Goal: Check status: Check status

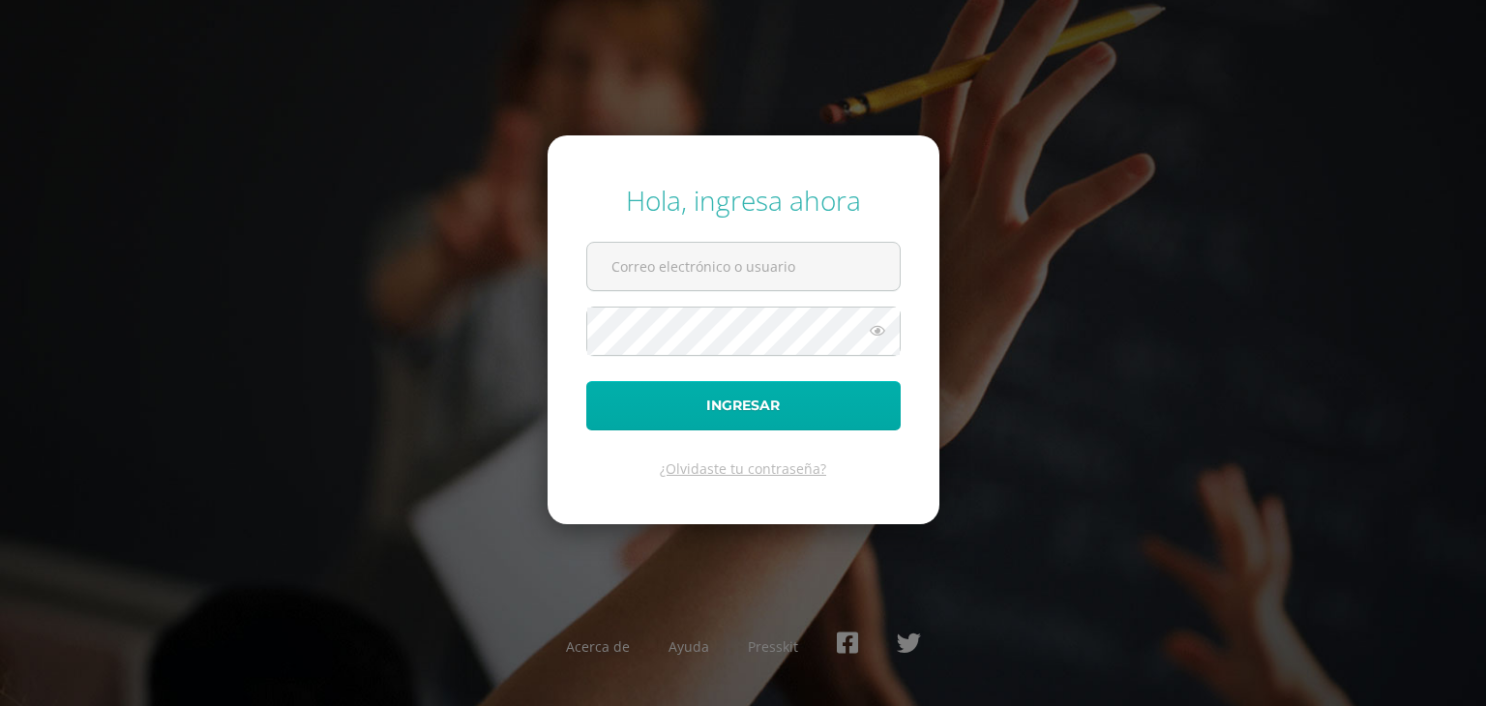
type input "[EMAIL_ADDRESS][DOMAIN_NAME]"
click at [686, 392] on button "Ingresar" at bounding box center [743, 405] width 315 height 49
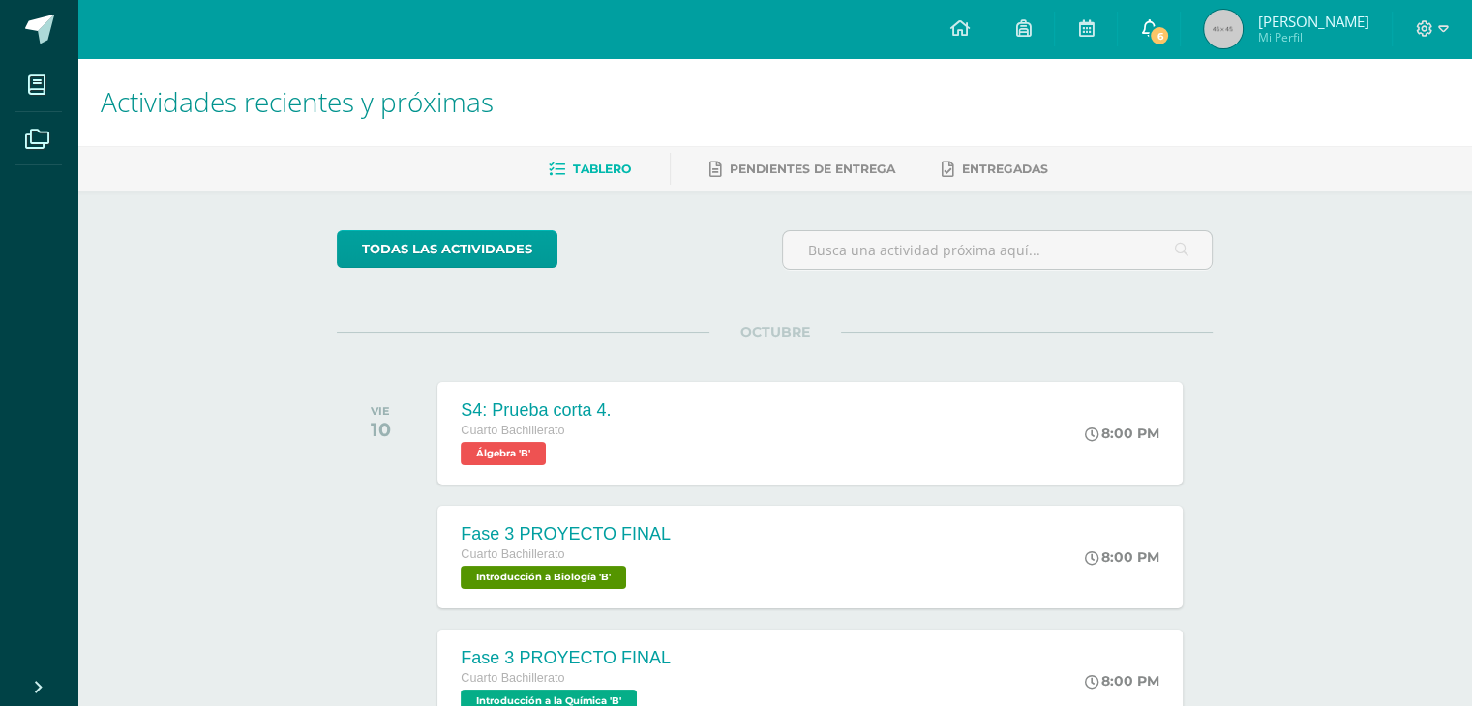
click at [1156, 29] on icon at bounding box center [1148, 27] width 15 height 17
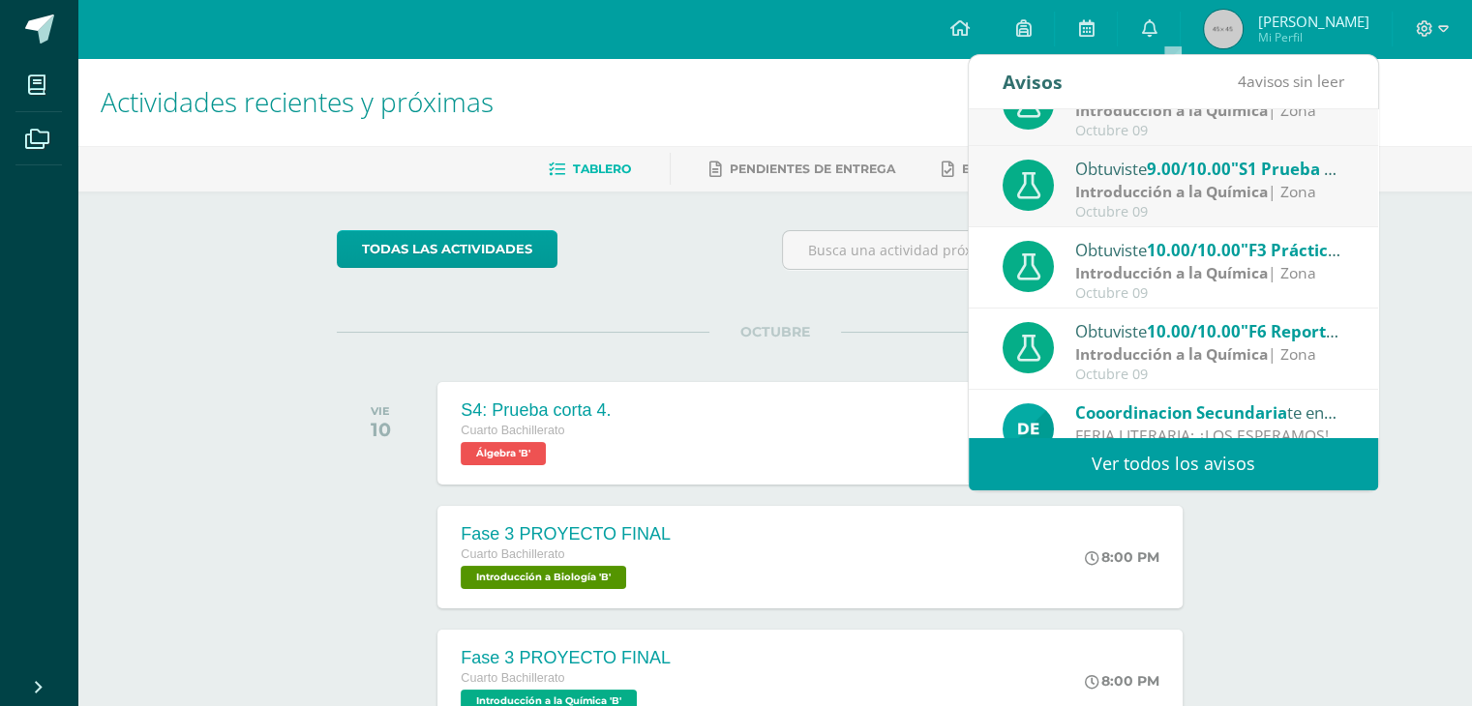
scroll to position [211, 0]
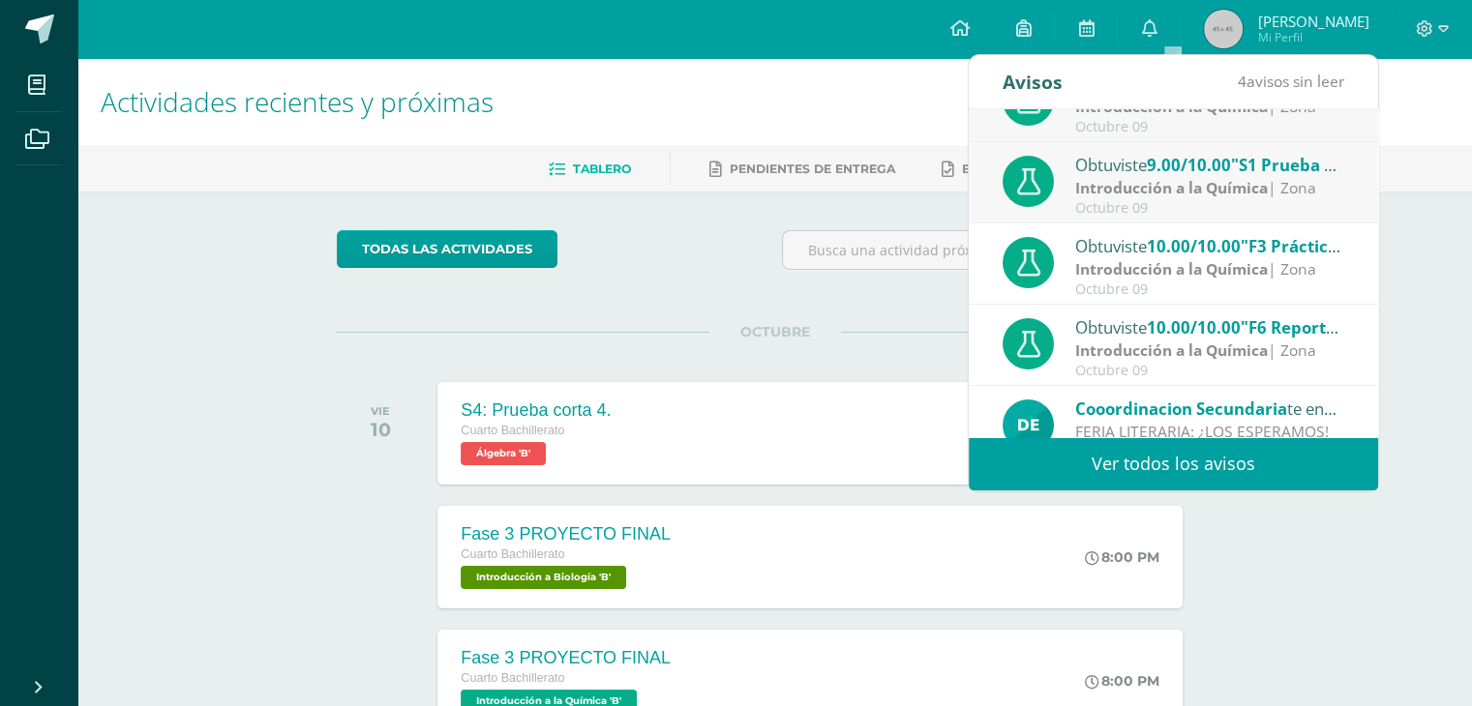
click at [1112, 179] on strong "Introducción a la Química" at bounding box center [1171, 187] width 193 height 21
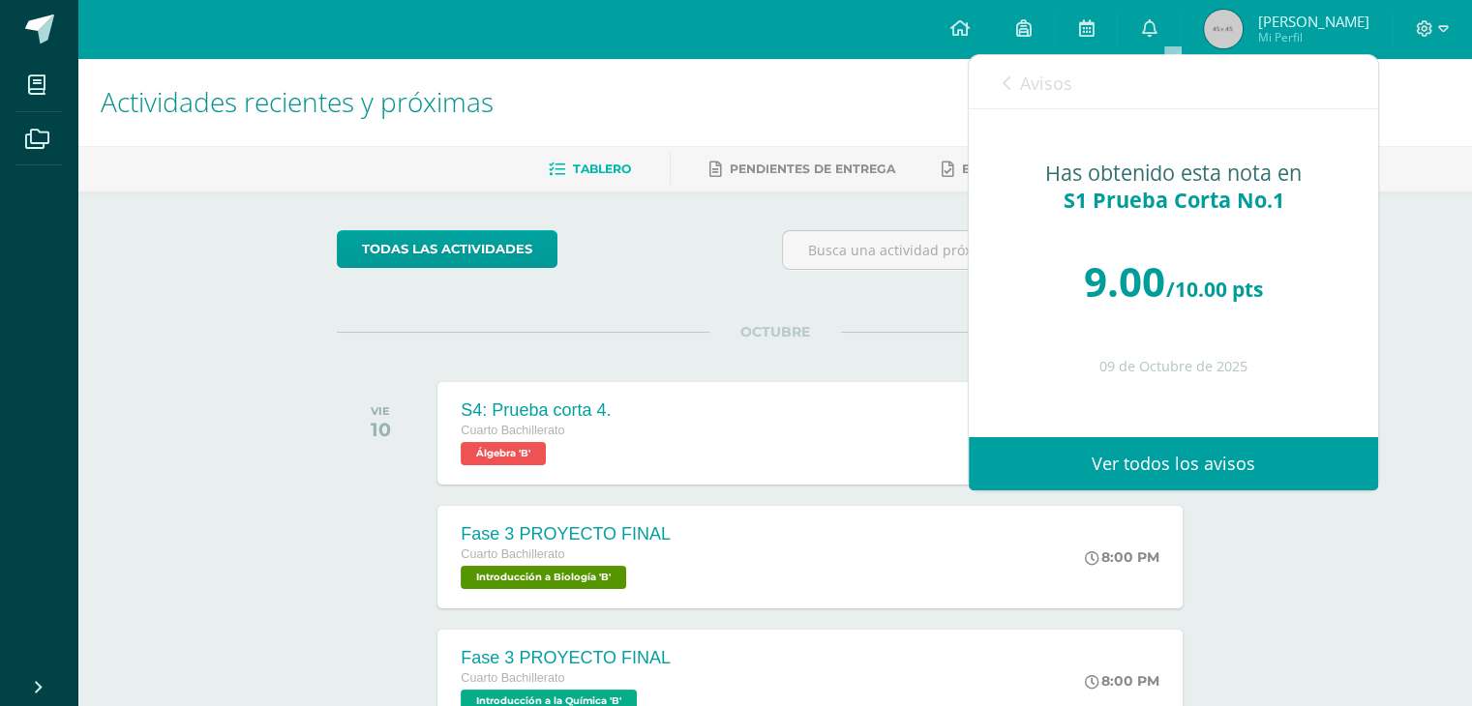
click at [1045, 73] on span "Avisos" at bounding box center [1046, 83] width 52 height 23
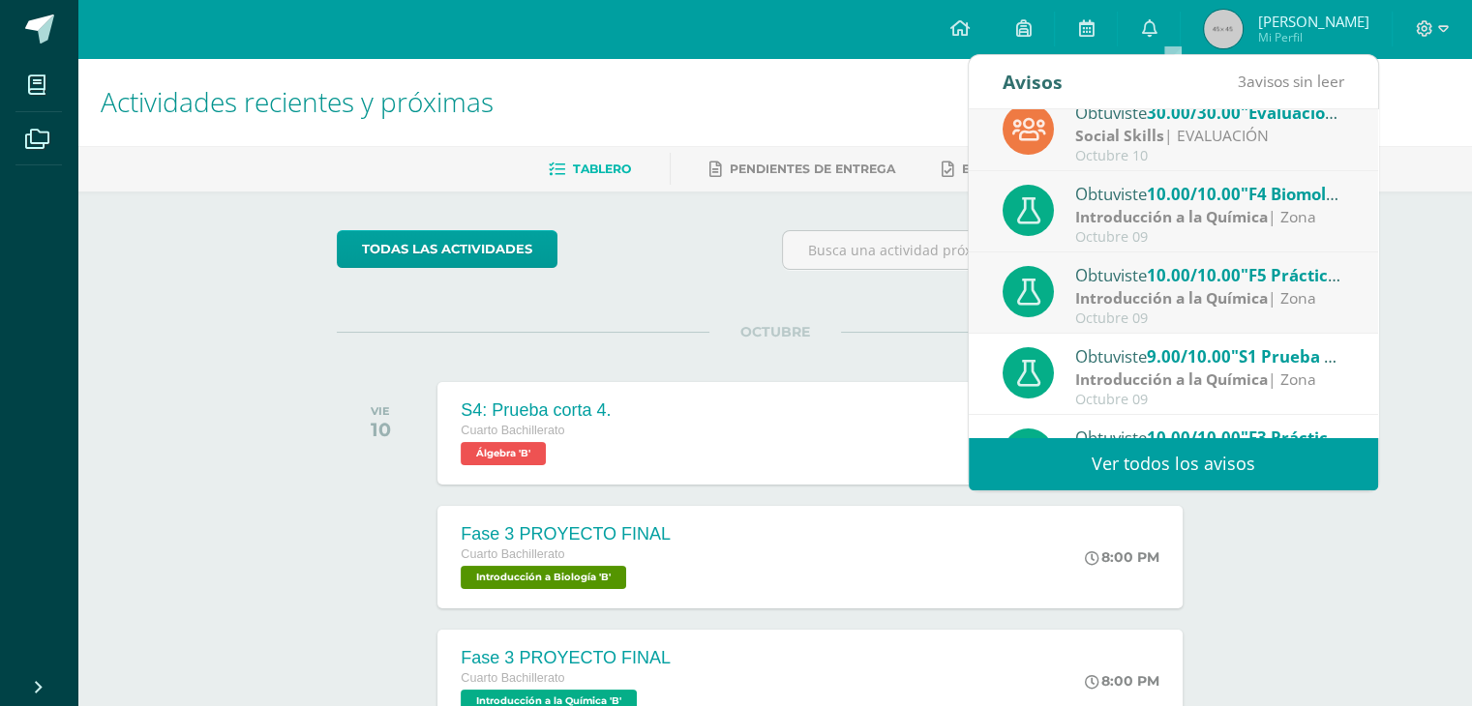
scroll to position [0, 0]
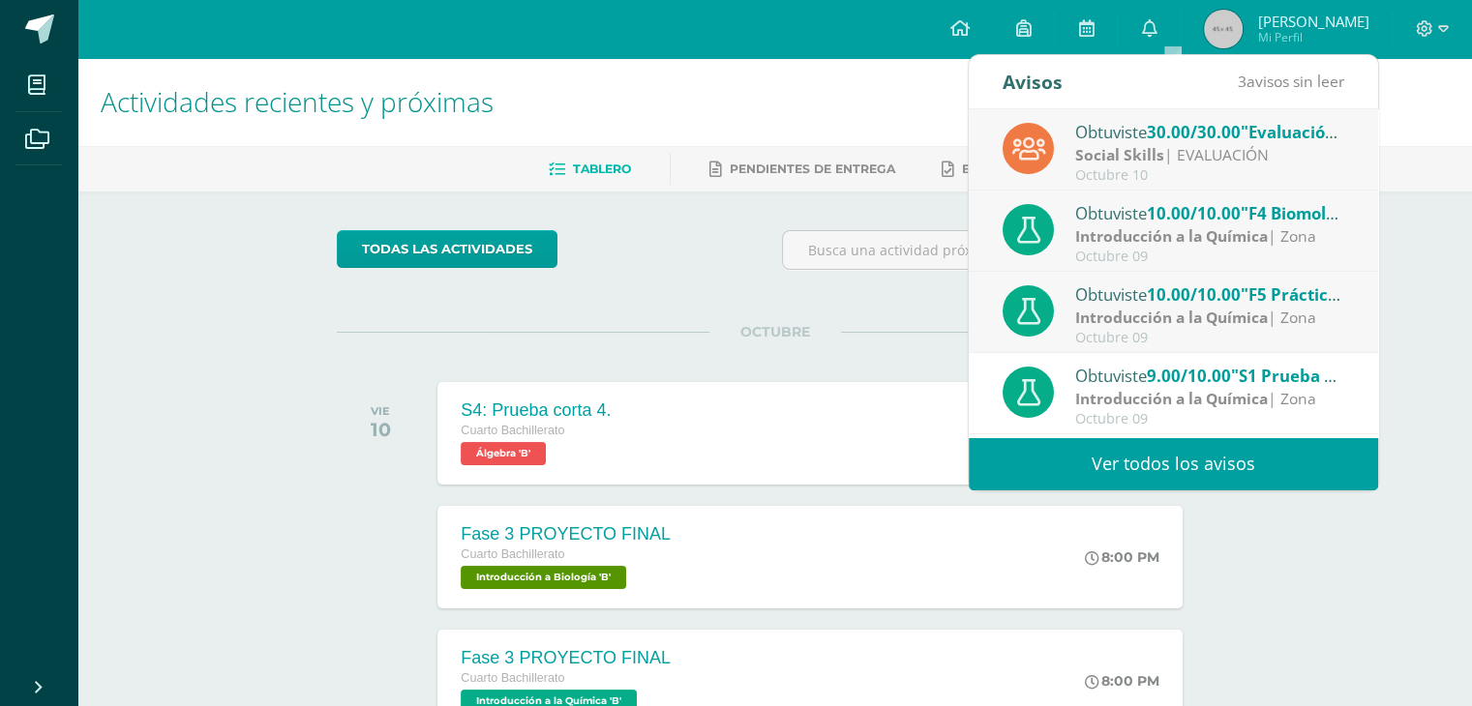
click at [1181, 307] on div "Introducción a la Química | Zona" at bounding box center [1209, 318] width 269 height 22
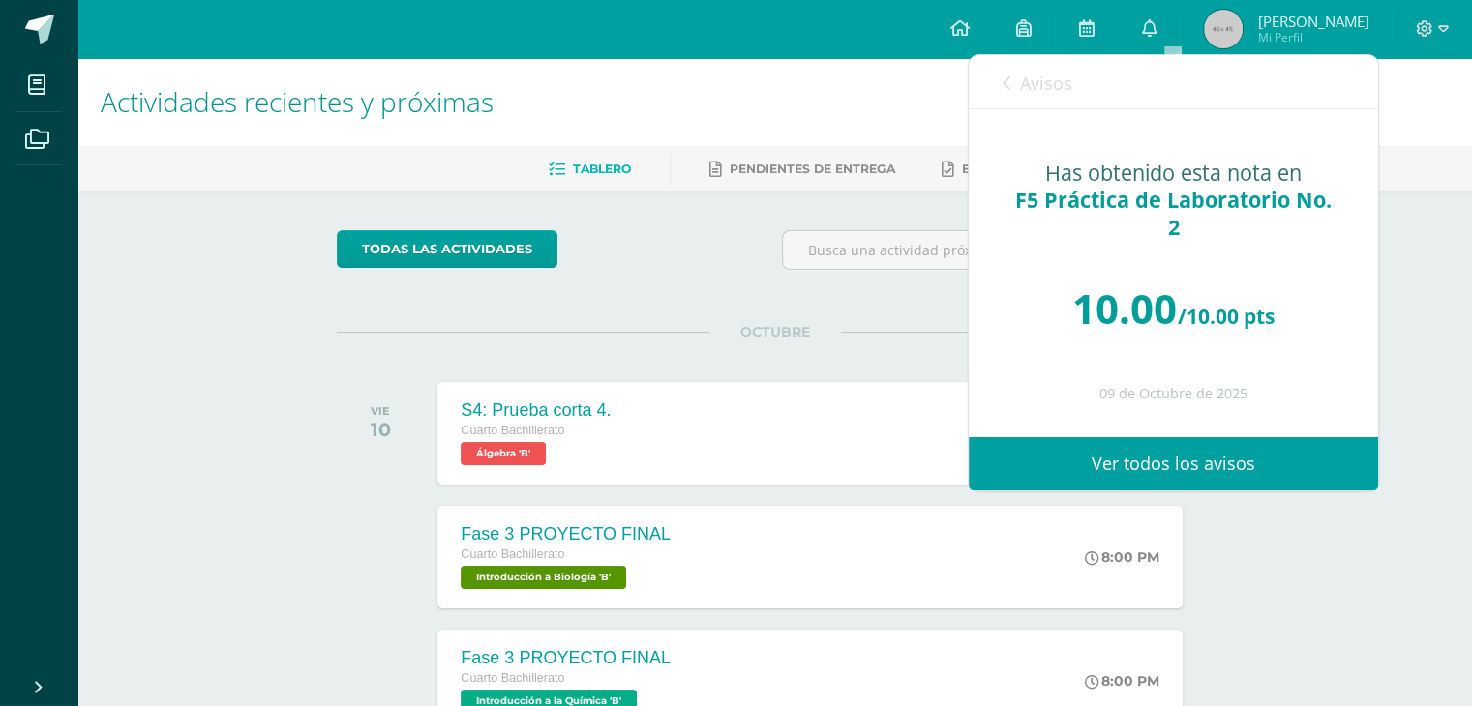
click at [1063, 88] on span "Avisos" at bounding box center [1046, 83] width 52 height 23
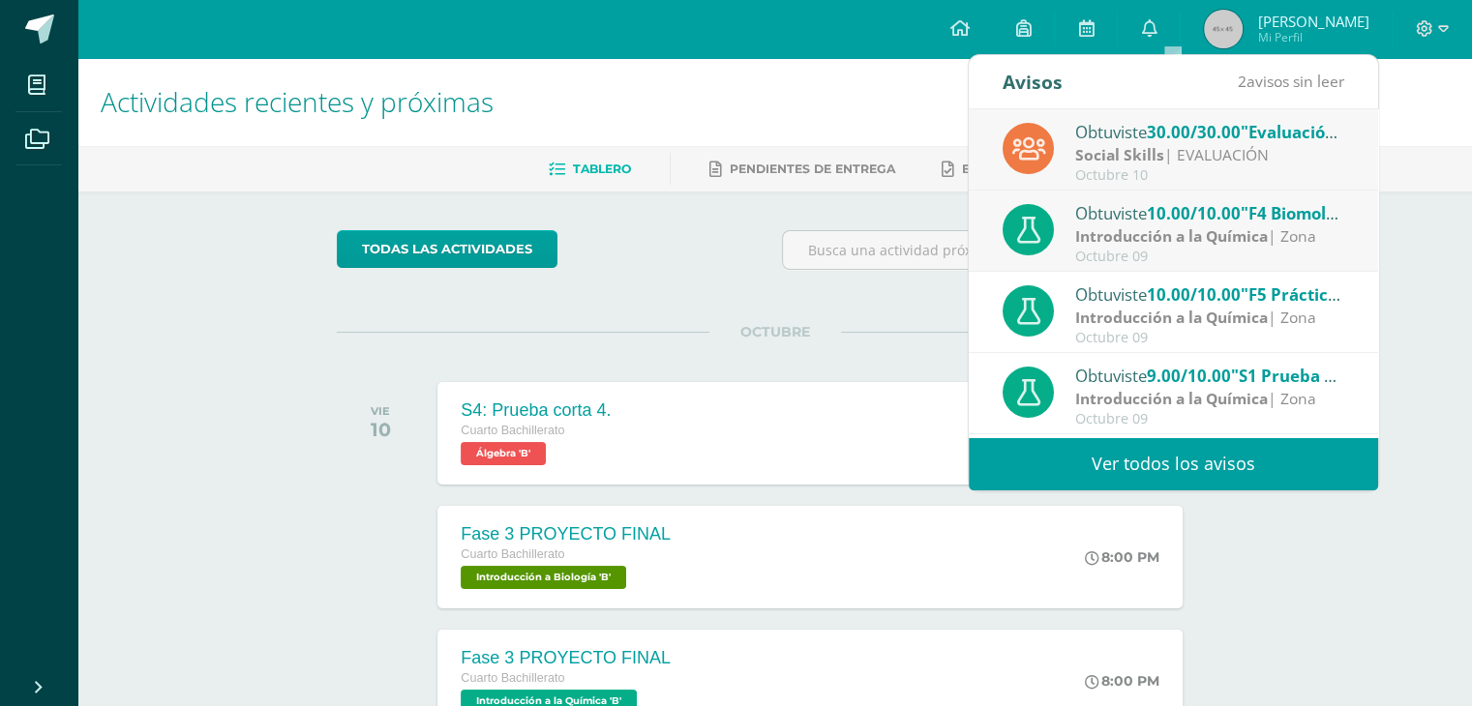
click at [1148, 222] on div "Obtuviste 10.00/10.00 "F4 Biomoléculas - Lípidosorio" en Introducción a la Quím…" at bounding box center [1209, 212] width 269 height 25
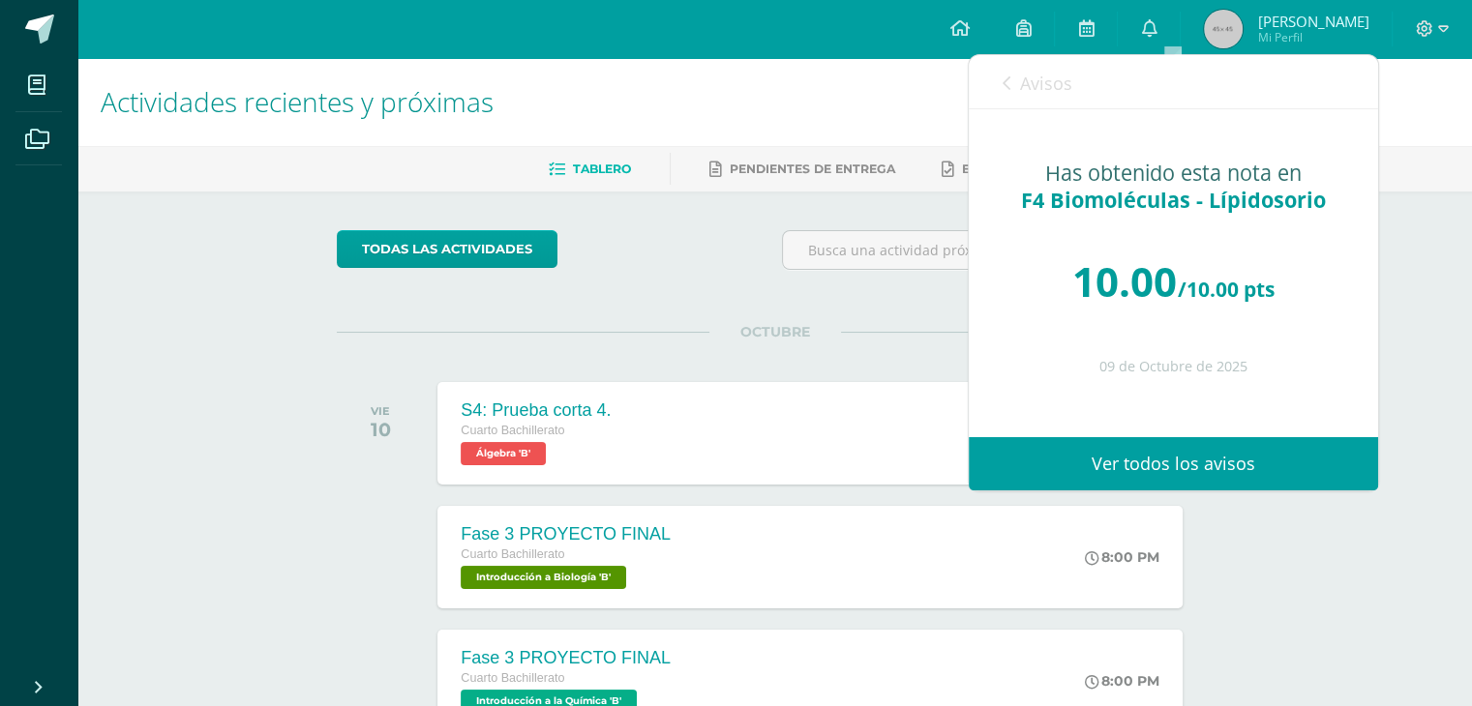
click at [1068, 92] on span "Avisos" at bounding box center [1046, 83] width 52 height 23
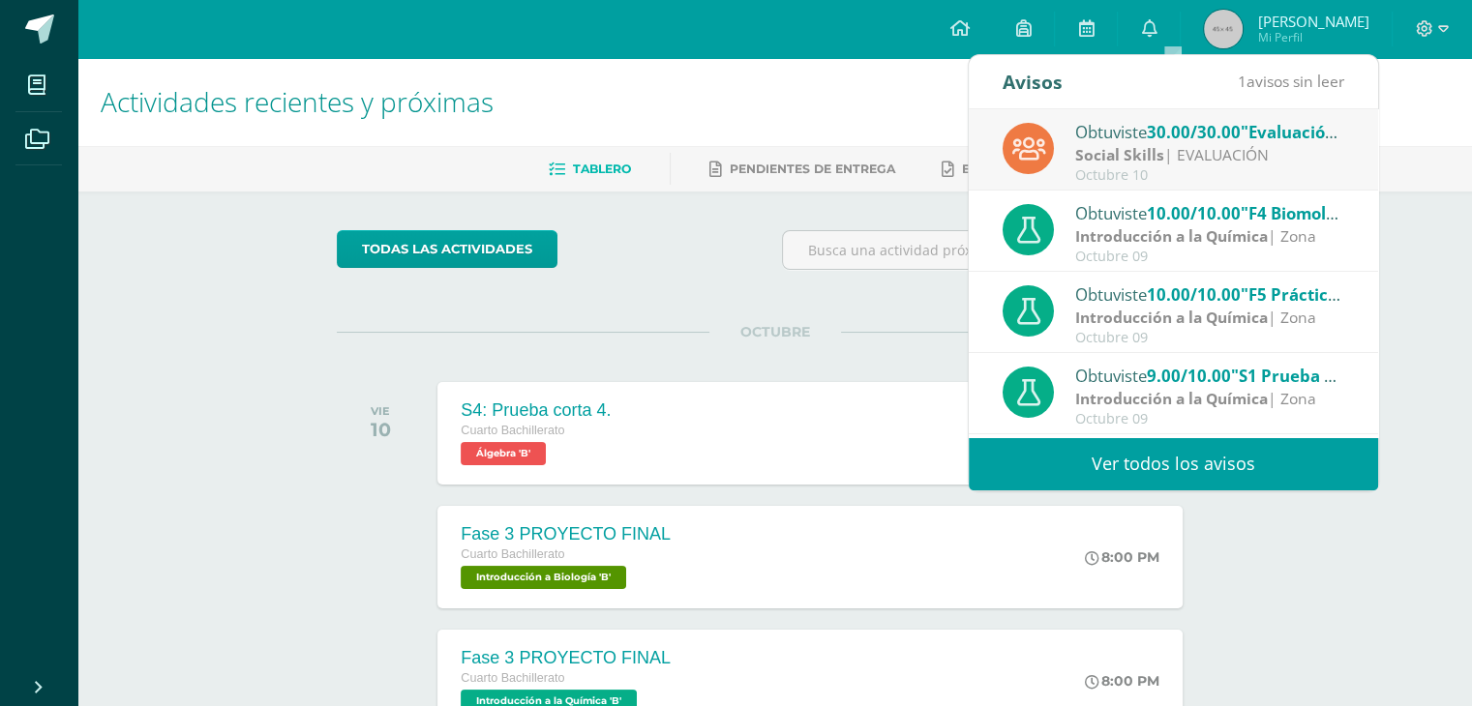
click at [1099, 144] on div "Social Skills | EVALUACIÓN" at bounding box center [1209, 155] width 269 height 22
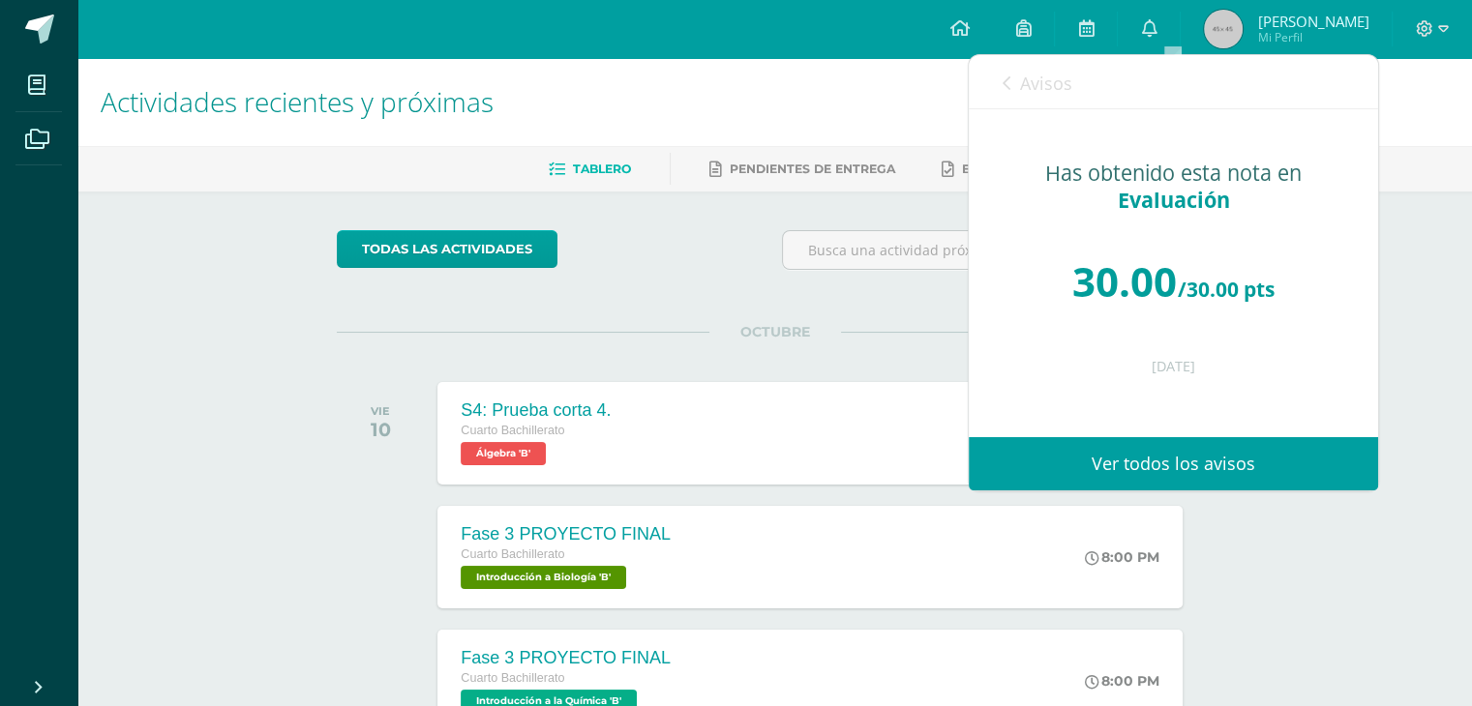
click at [1050, 86] on span "Avisos" at bounding box center [1046, 83] width 52 height 23
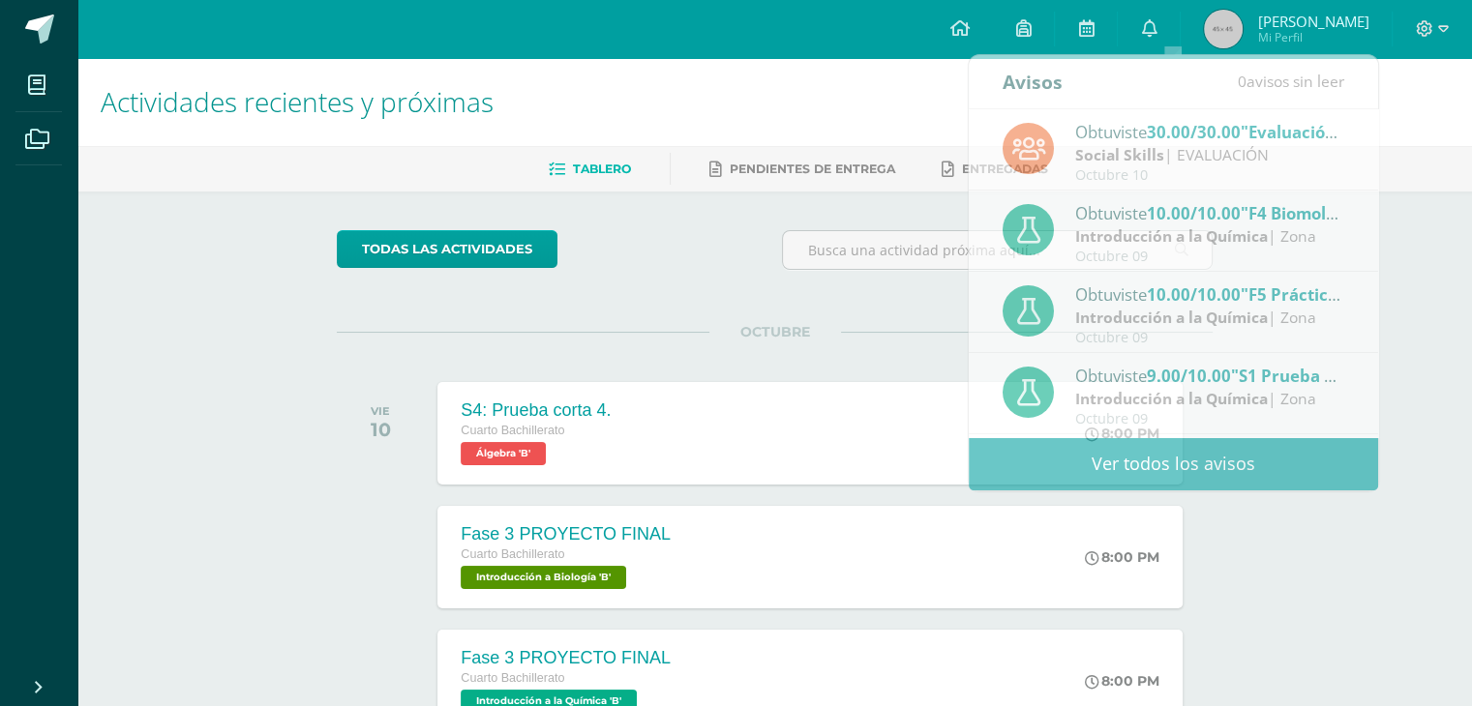
click at [1301, 17] on span "Valery Nicole" at bounding box center [1312, 21] width 111 height 19
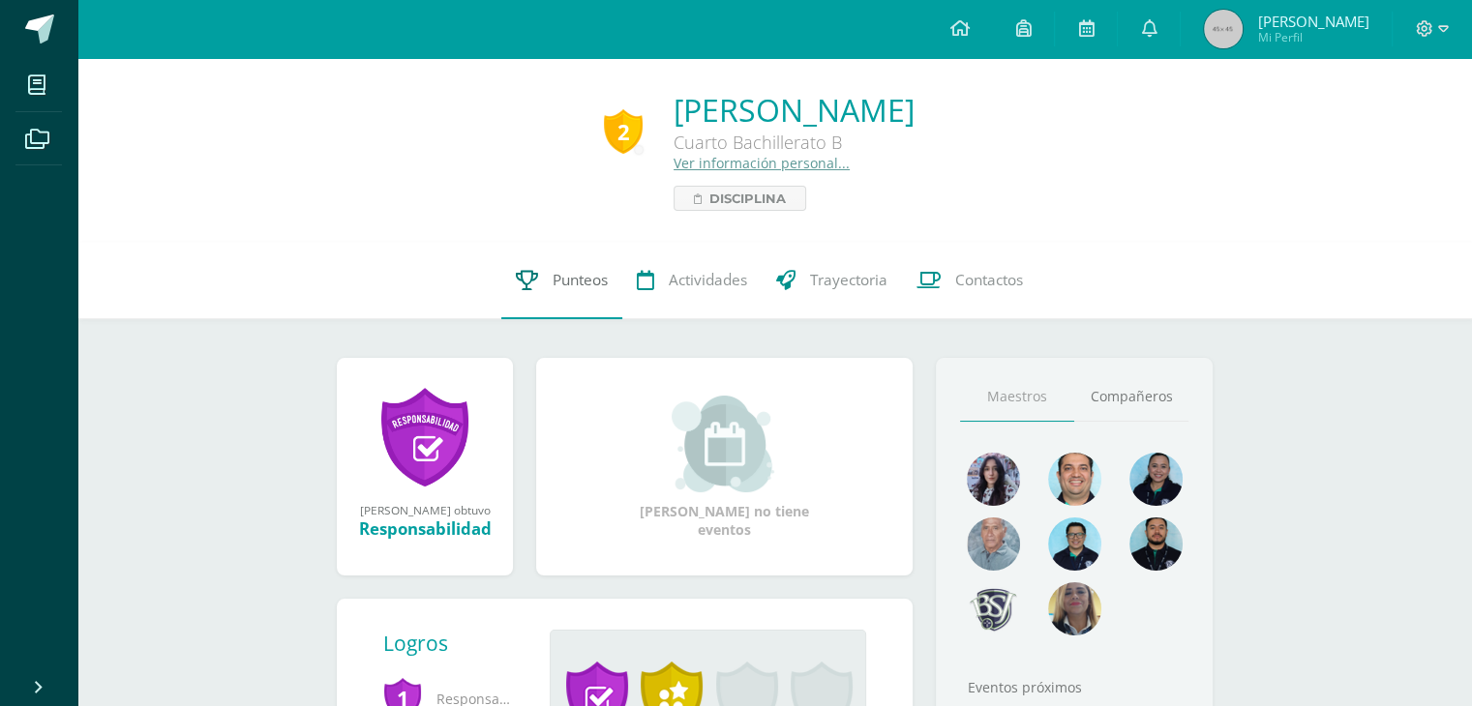
click at [543, 285] on link "Punteos" at bounding box center [561, 280] width 121 height 77
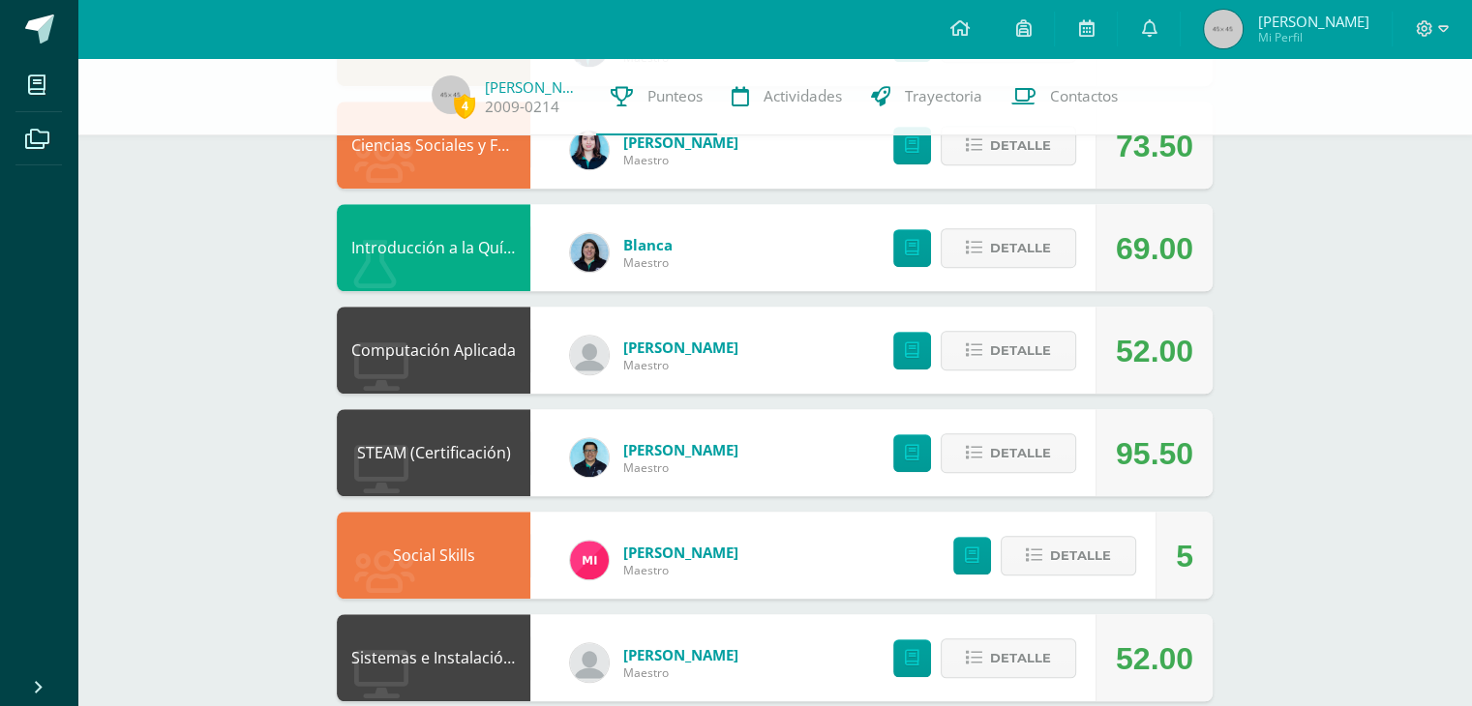
scroll to position [1570, 0]
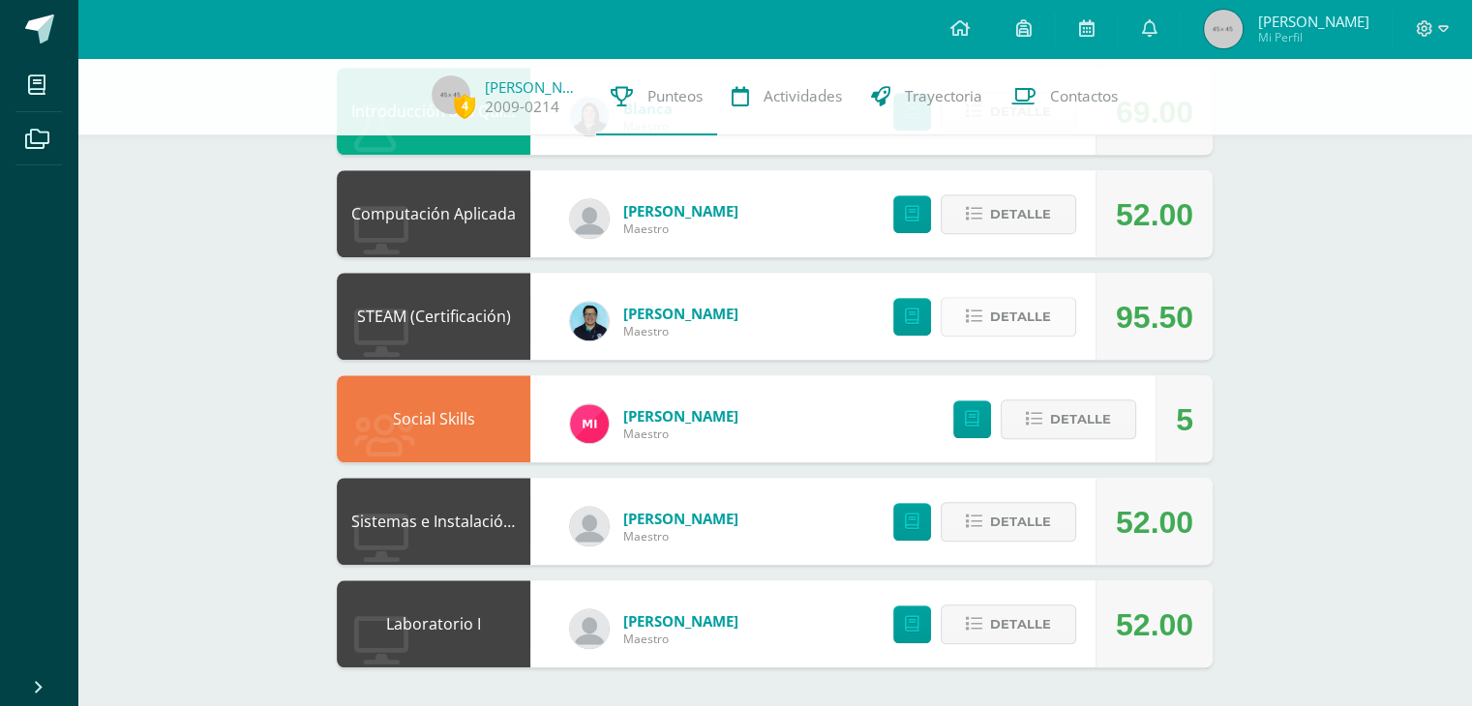
click at [980, 313] on icon at bounding box center [974, 317] width 16 height 16
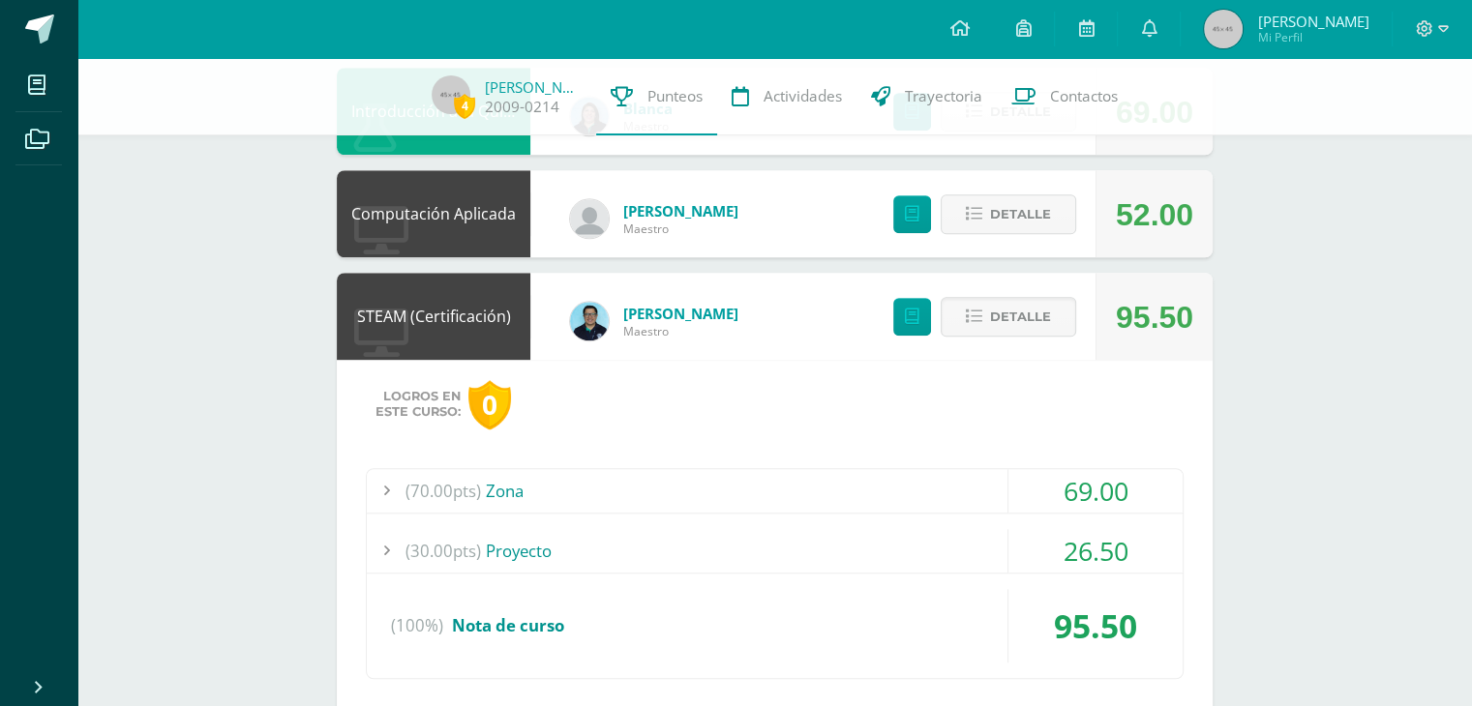
click at [722, 483] on div "(70.00pts) Zona" at bounding box center [775, 491] width 816 height 44
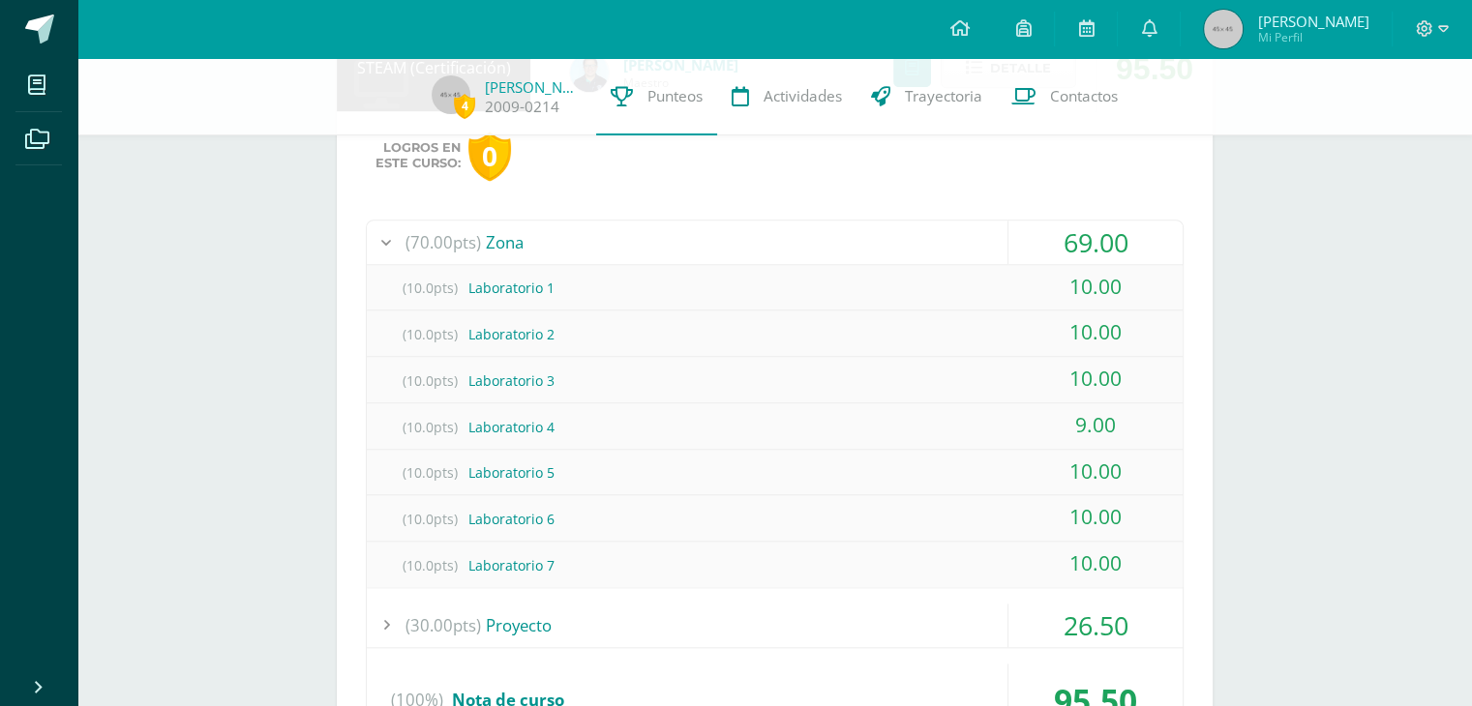
scroll to position [1853, 0]
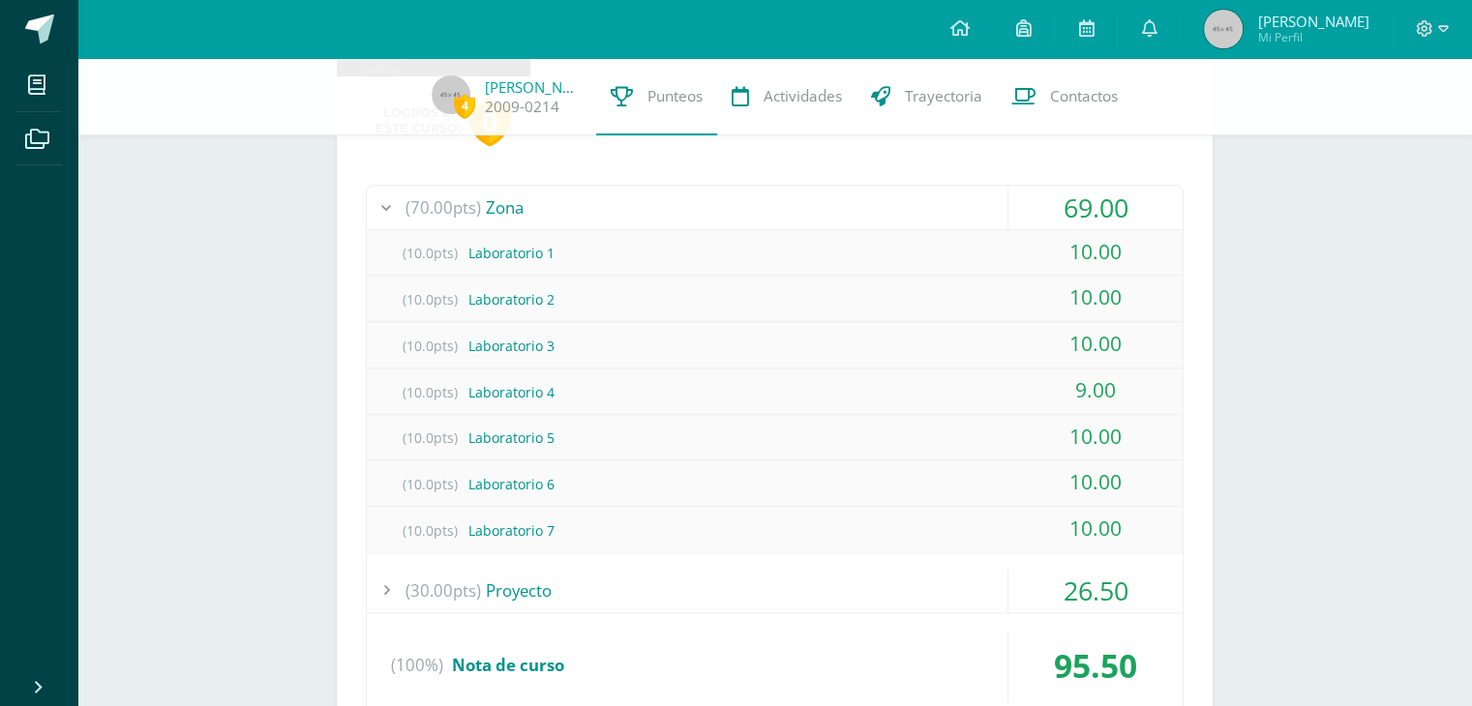
click at [766, 211] on div "(70.00pts) Zona" at bounding box center [775, 208] width 816 height 44
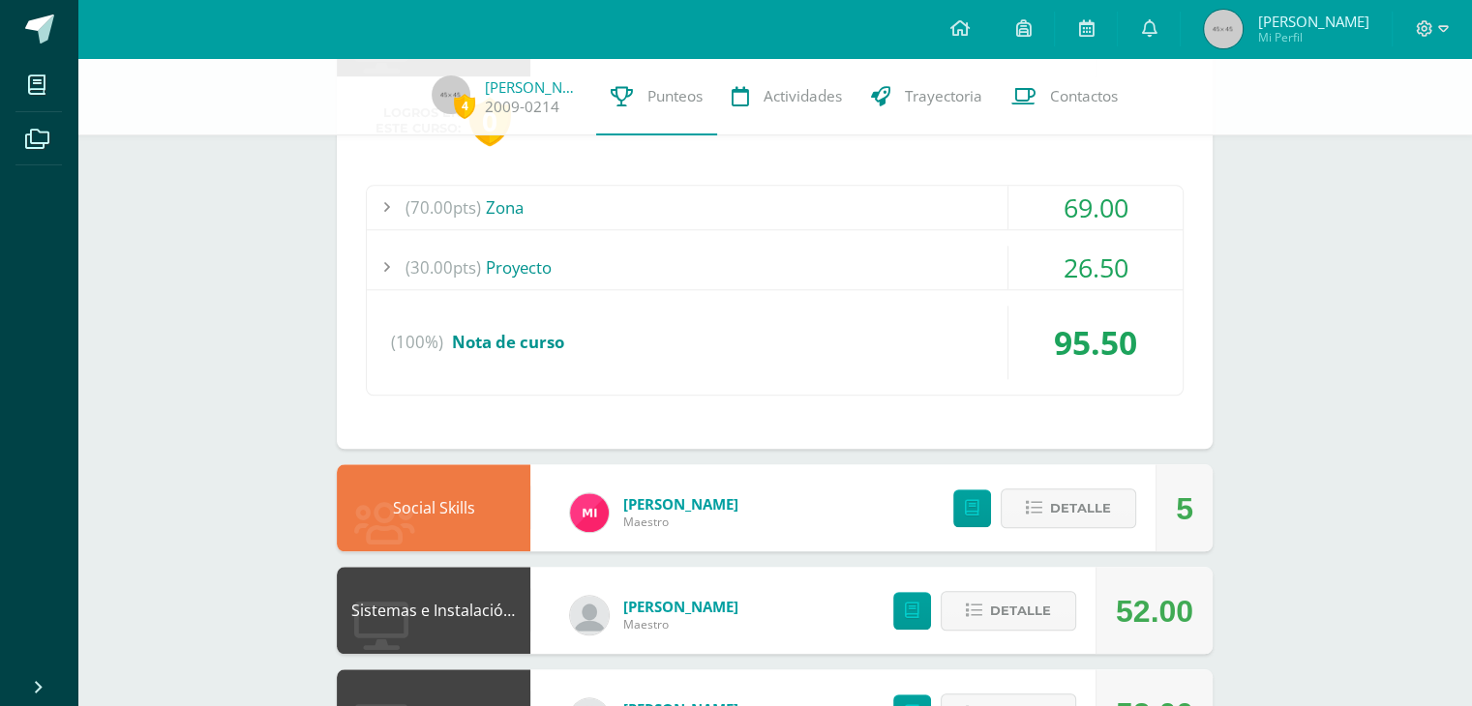
click at [816, 260] on div "(30.00pts) Proyecto" at bounding box center [775, 268] width 816 height 44
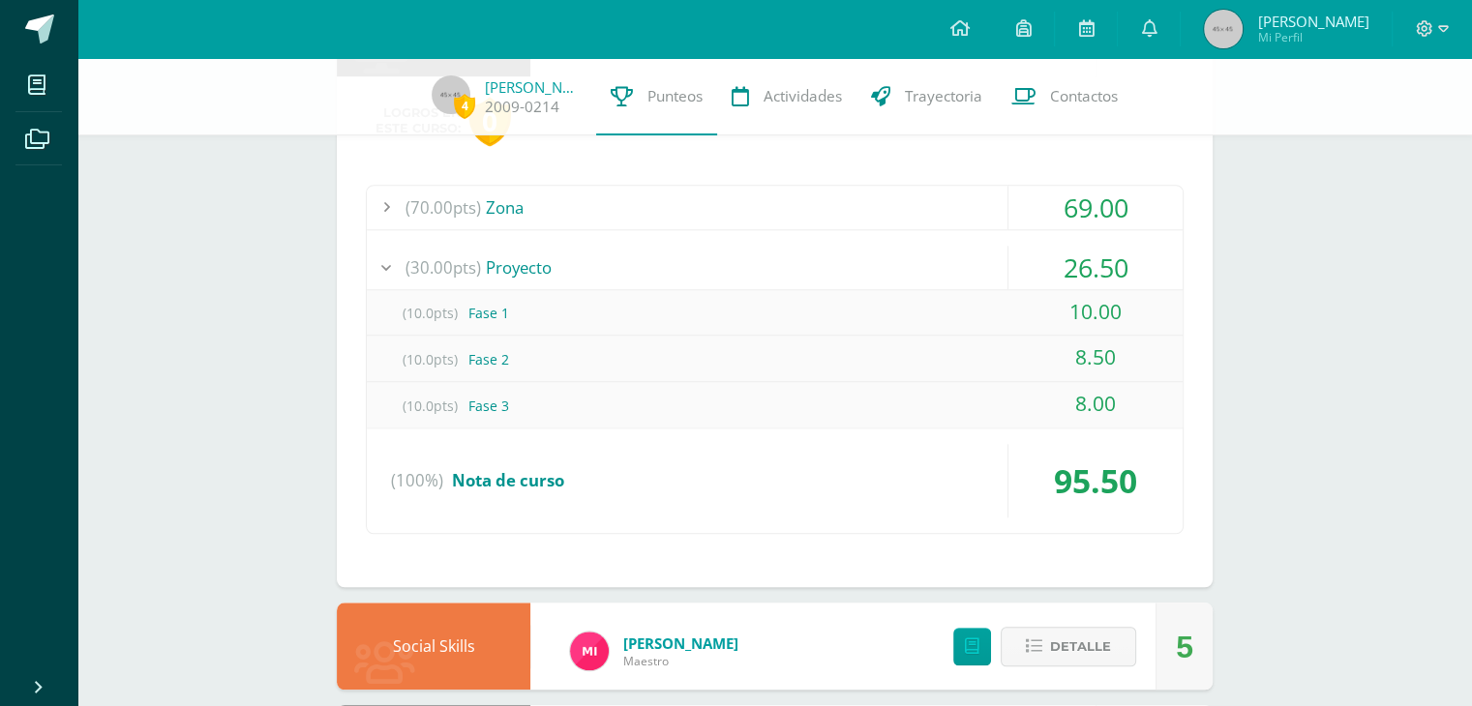
click at [816, 260] on div "(30.00pts) Proyecto" at bounding box center [775, 268] width 816 height 44
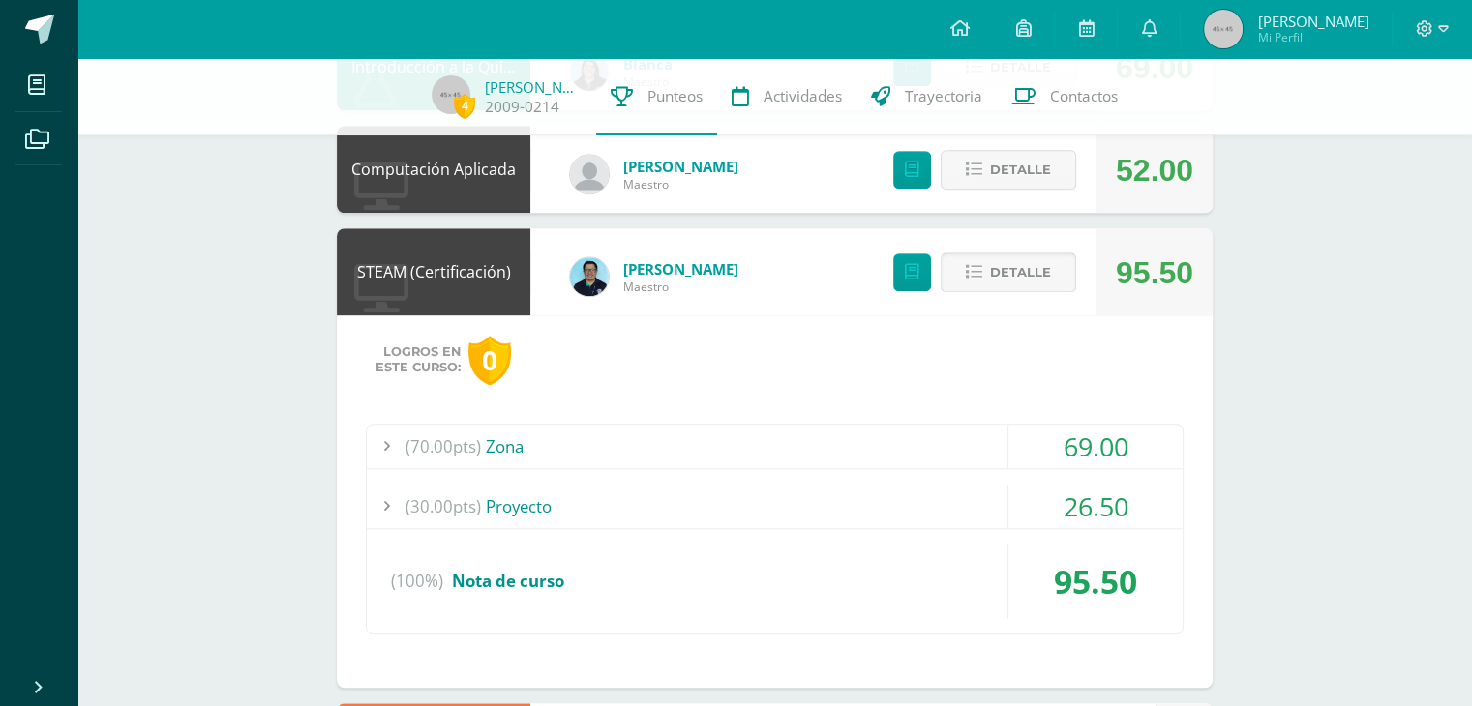
click at [978, 262] on button "Detalle" at bounding box center [1008, 273] width 135 height 40
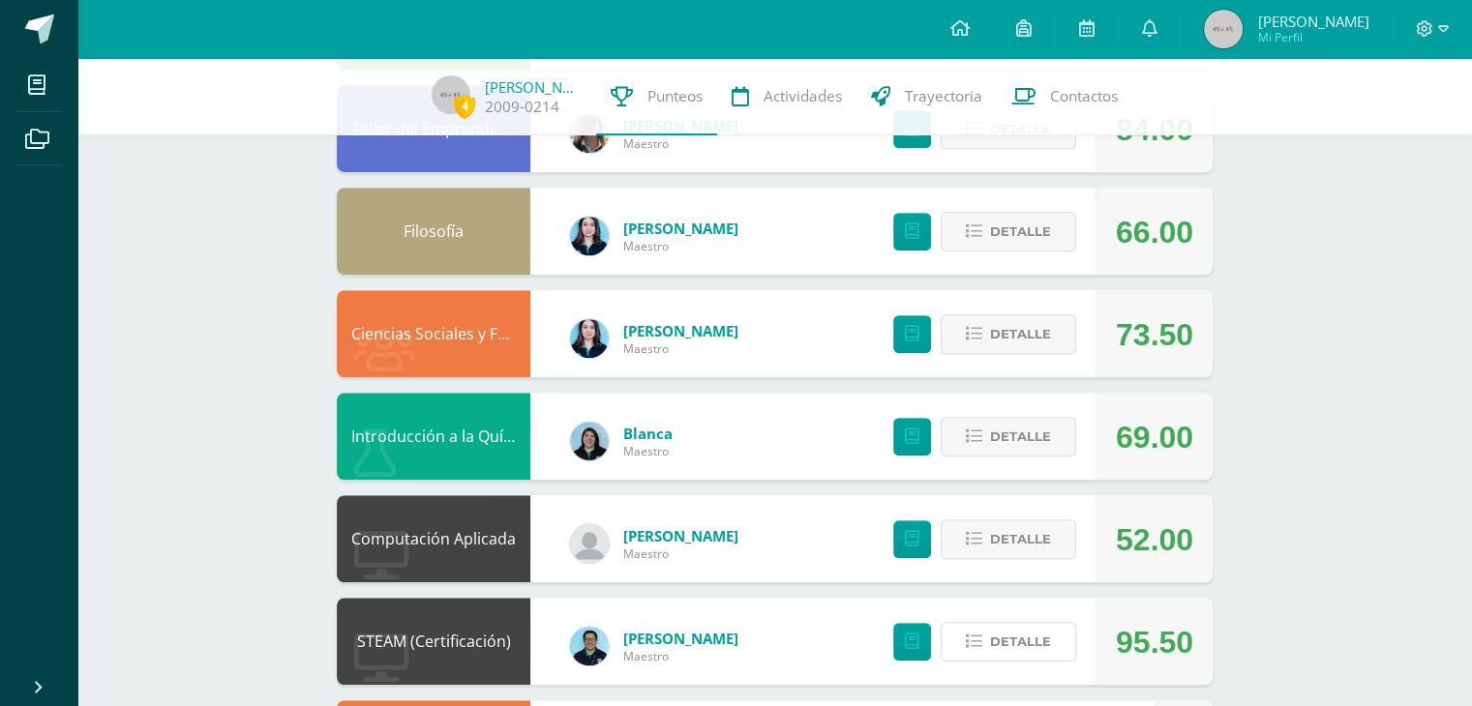
scroll to position [1242, 0]
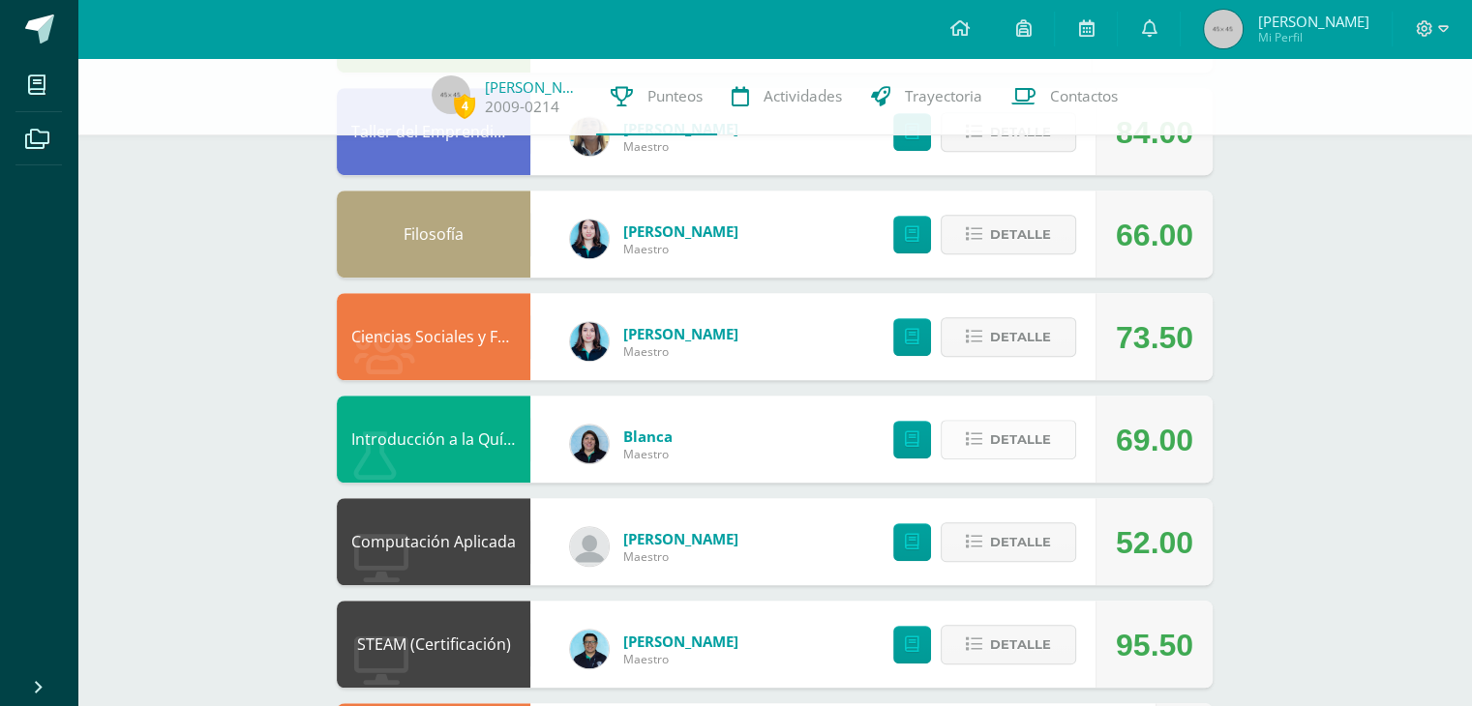
click at [1030, 432] on span "Detalle" at bounding box center [1020, 440] width 61 height 36
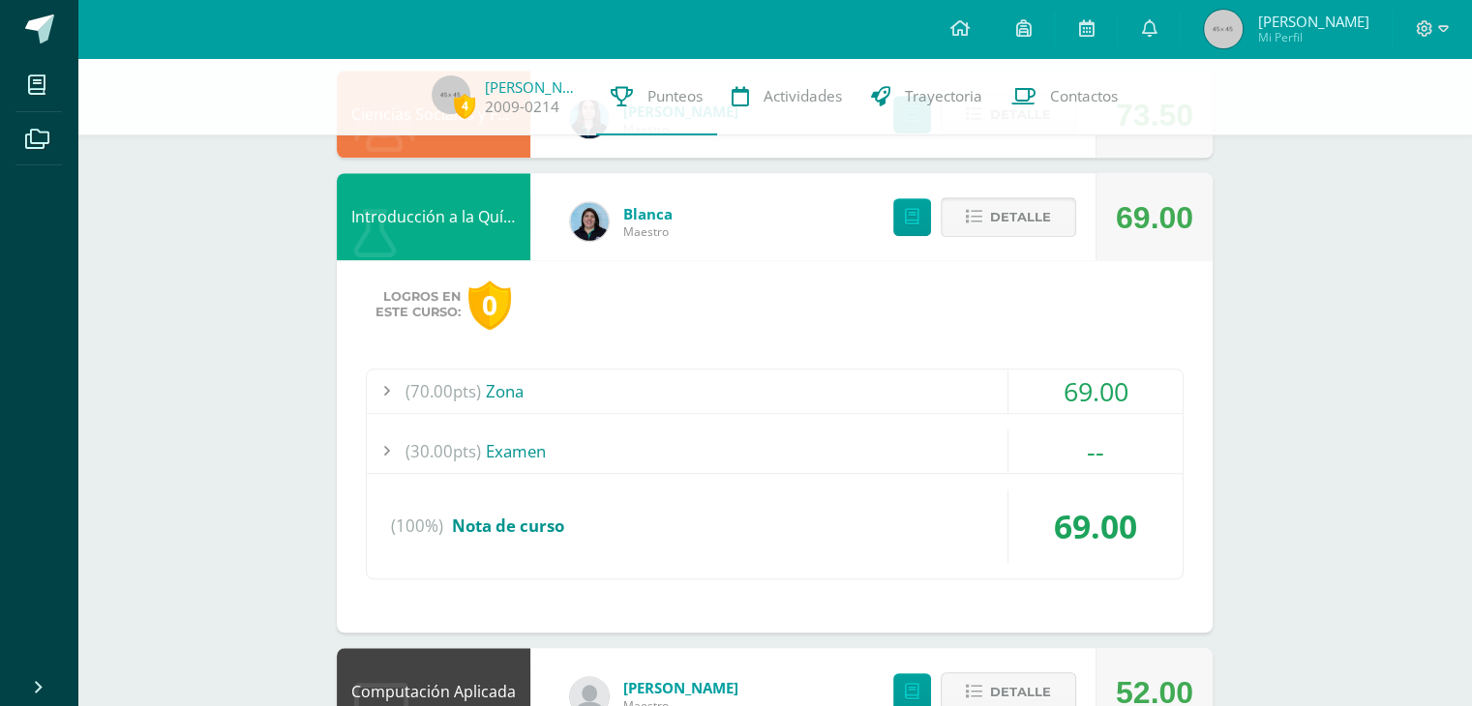
scroll to position [1465, 0]
click at [803, 402] on div "(70.00pts) Zona" at bounding box center [775, 391] width 816 height 44
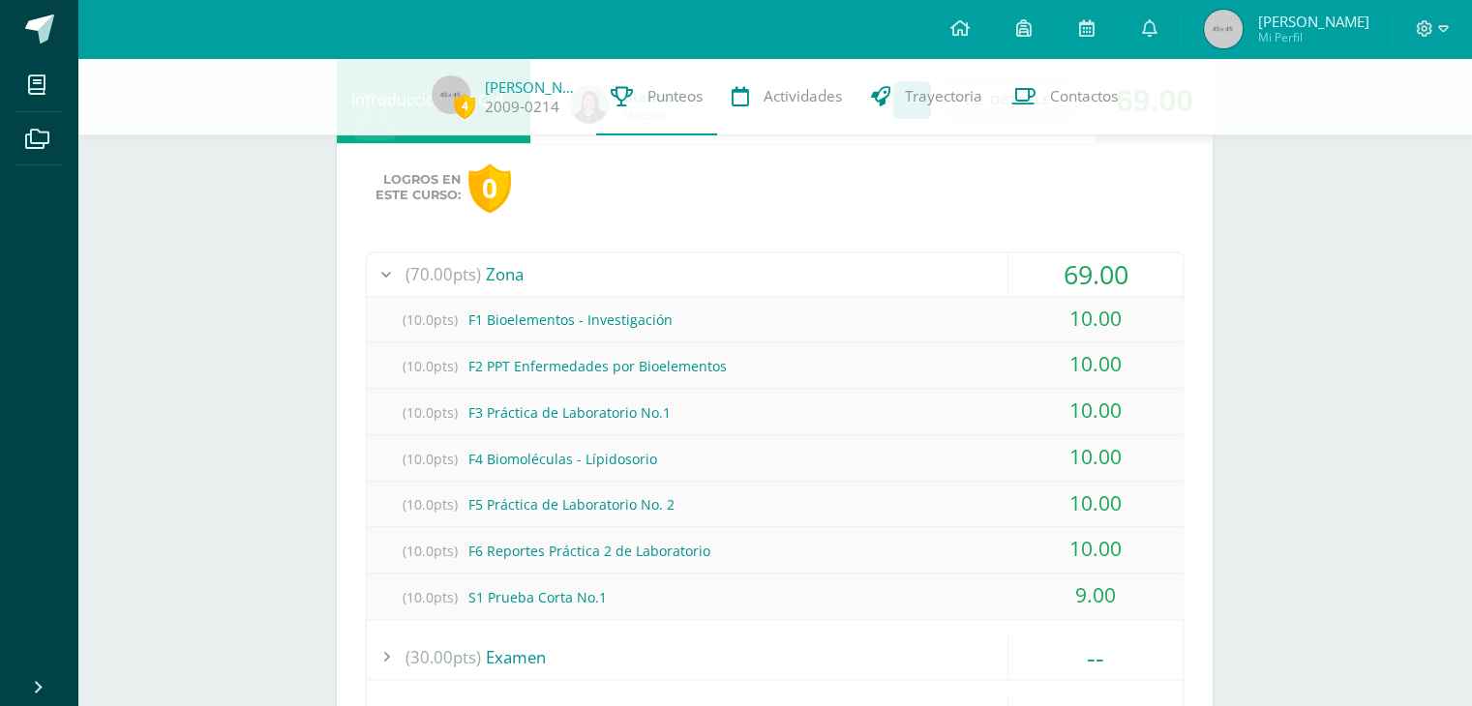
scroll to position [1585, 0]
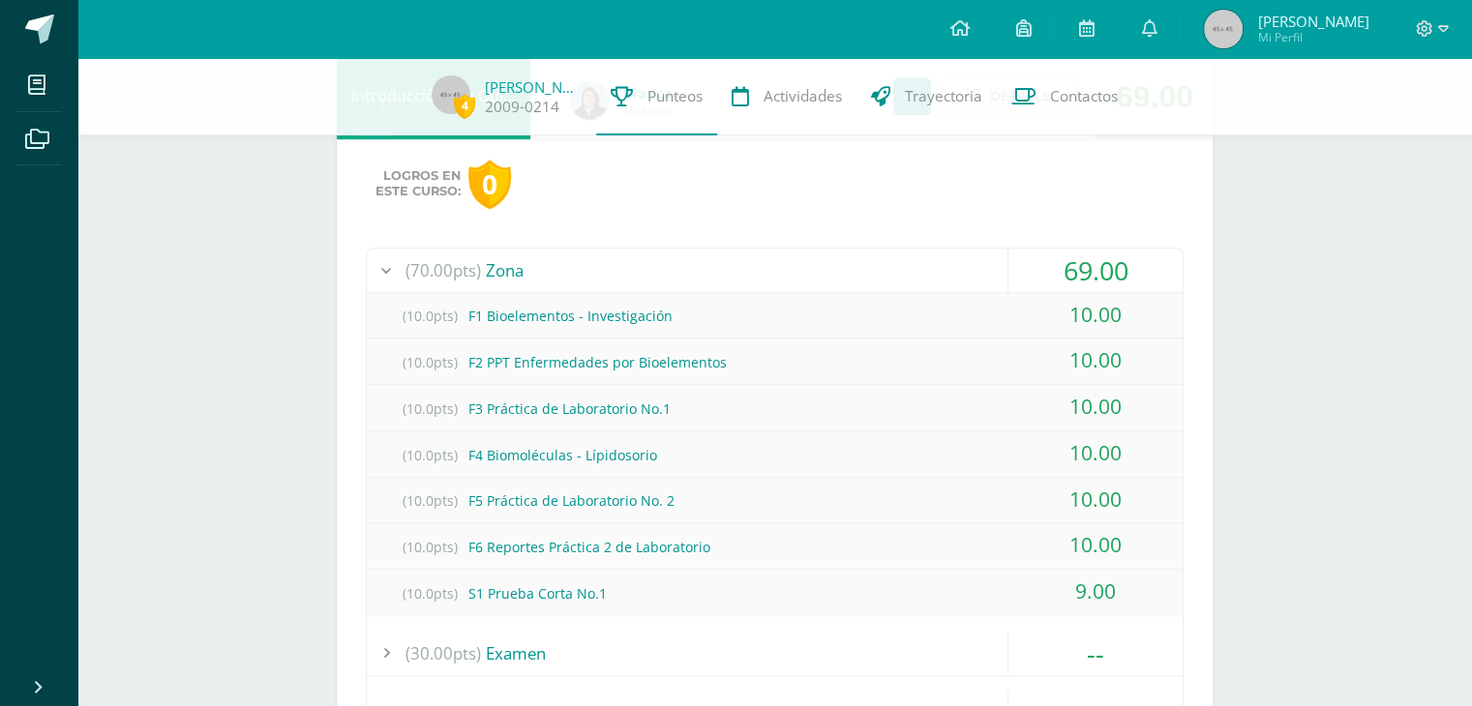
click at [813, 261] on div "(70.00pts) Zona" at bounding box center [775, 271] width 816 height 44
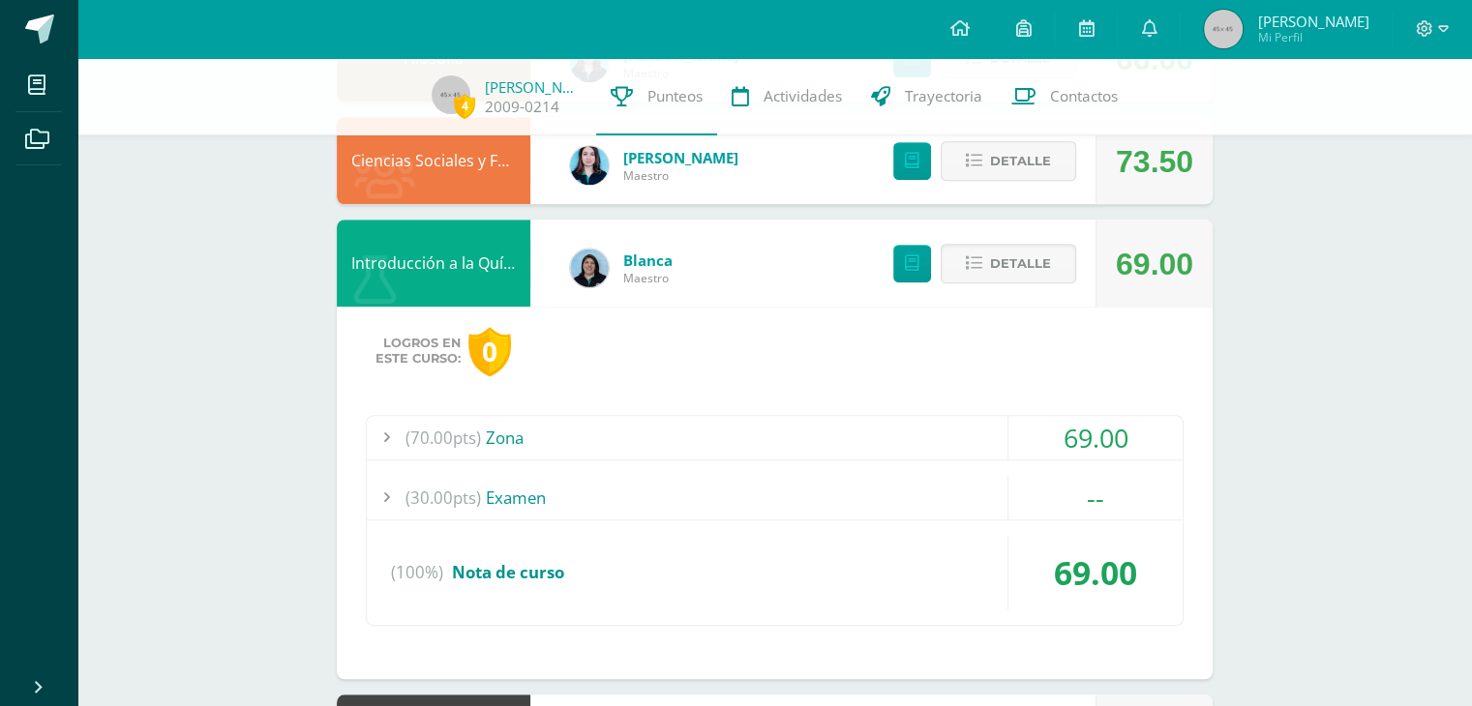
scroll to position [1399, 0]
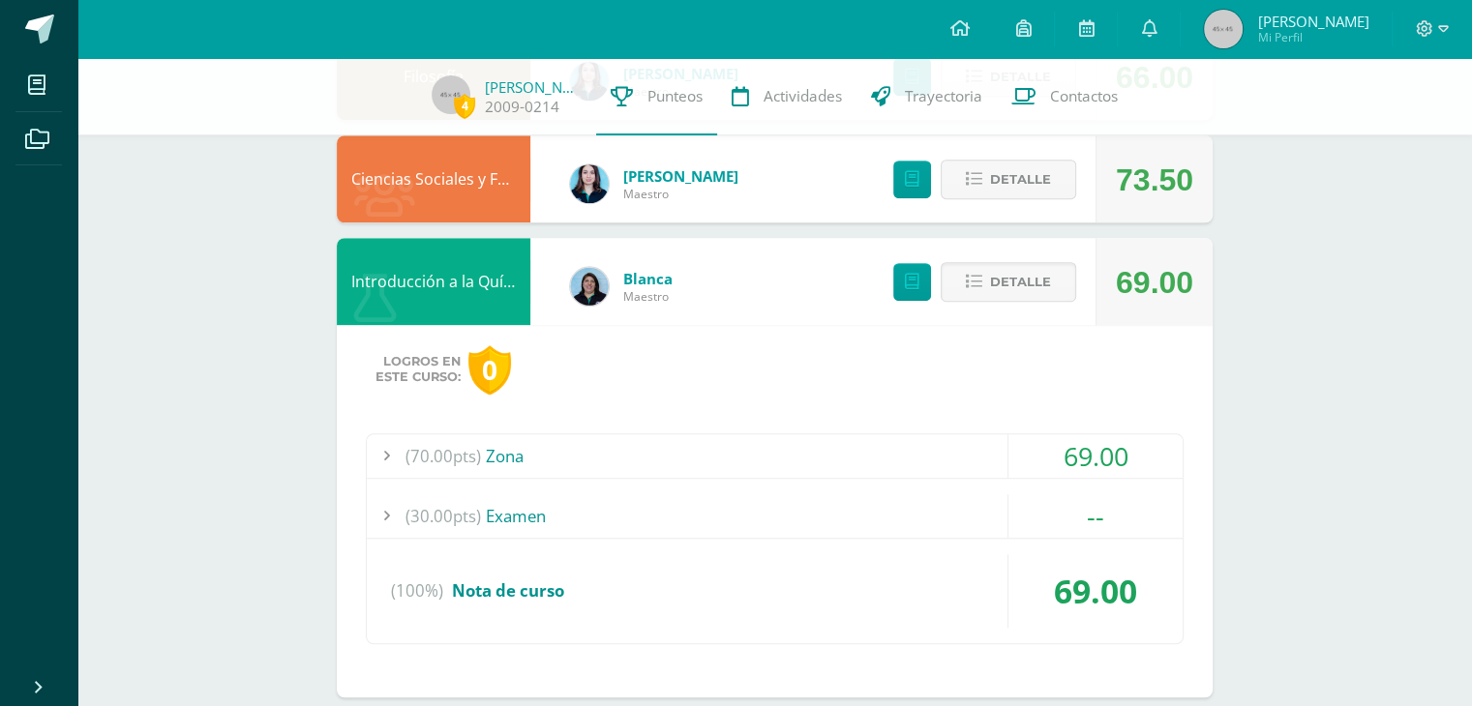
click at [989, 244] on div "Detalle" at bounding box center [979, 281] width 231 height 87
click at [1001, 263] on button "Detalle" at bounding box center [1008, 282] width 135 height 40
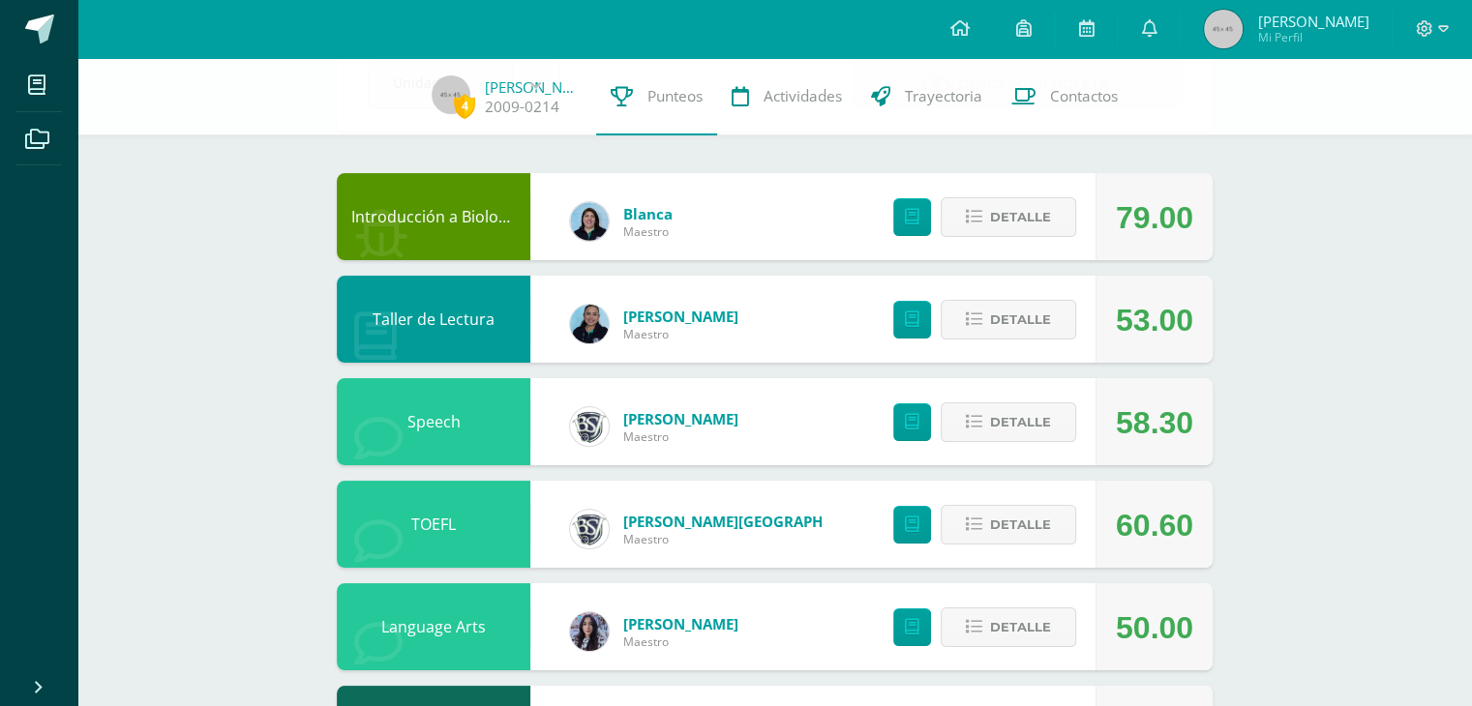
scroll to position [132, 0]
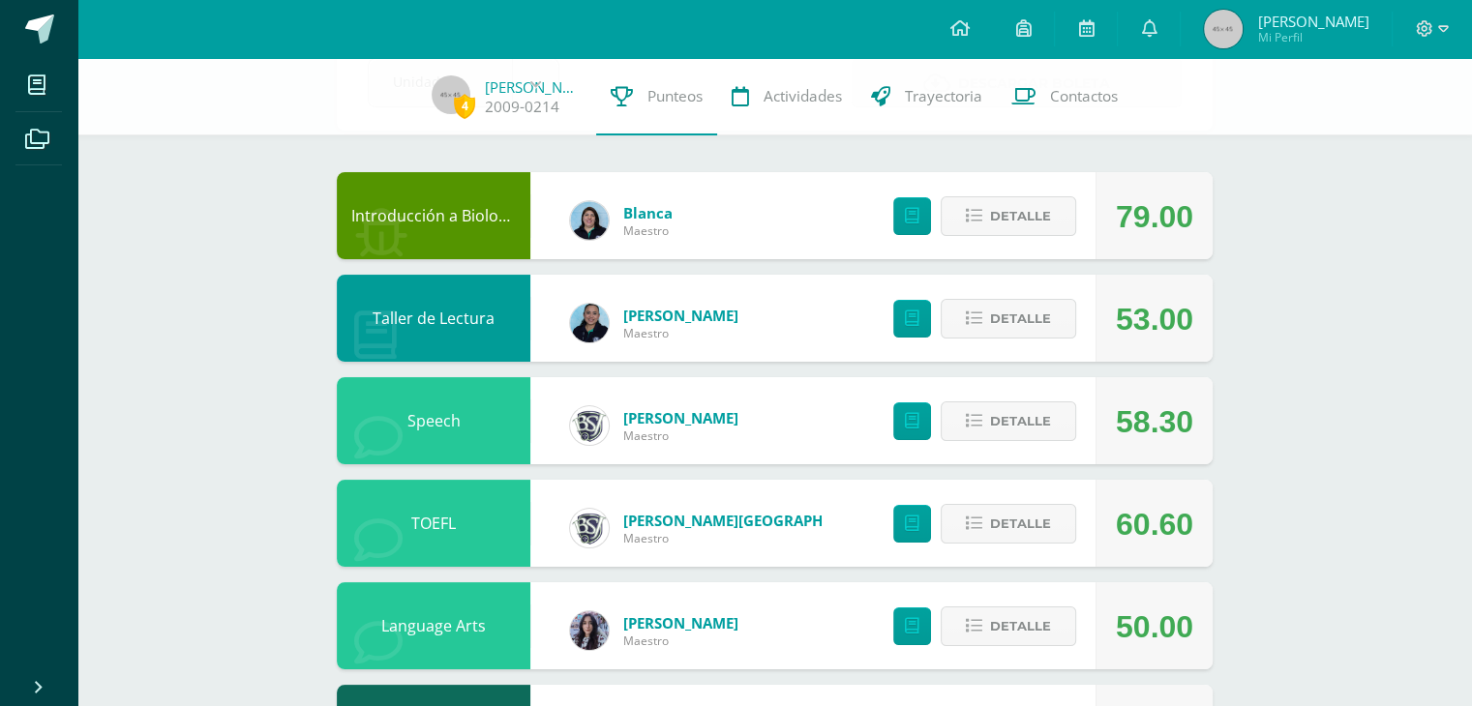
click at [1000, 242] on div "Detalle" at bounding box center [979, 215] width 231 height 87
click at [960, 222] on button "Detalle" at bounding box center [1008, 216] width 135 height 40
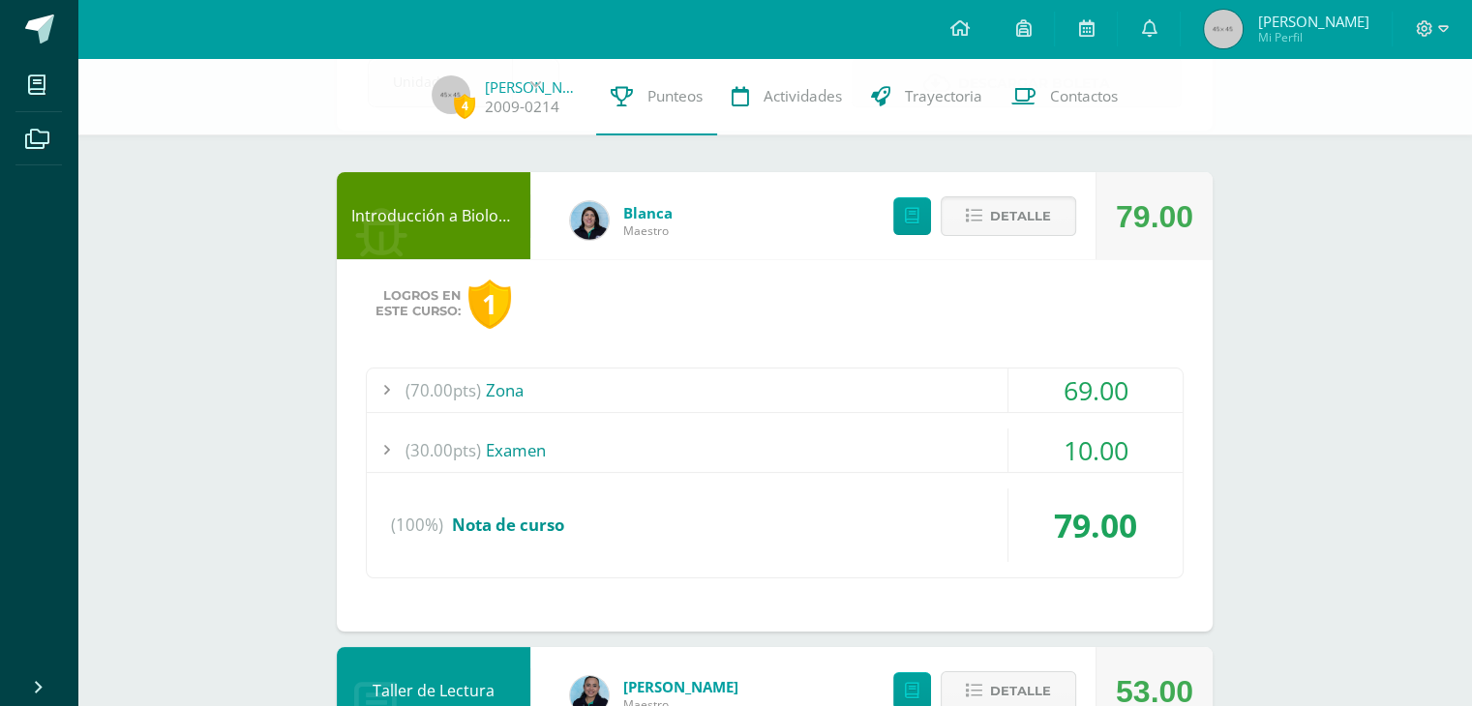
click at [836, 451] on div "(30.00pts) Examen" at bounding box center [775, 451] width 816 height 44
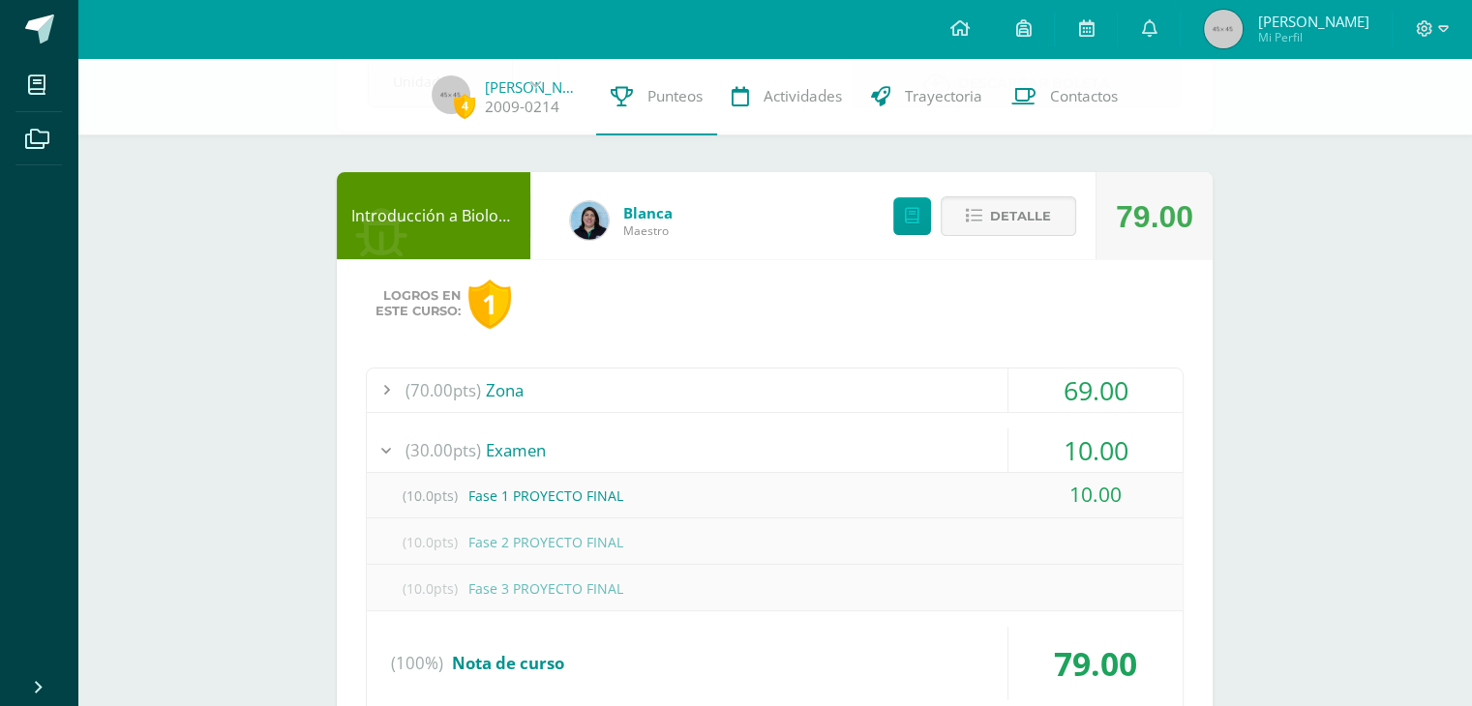
click at [836, 451] on div "(30.00pts) Examen" at bounding box center [775, 451] width 816 height 44
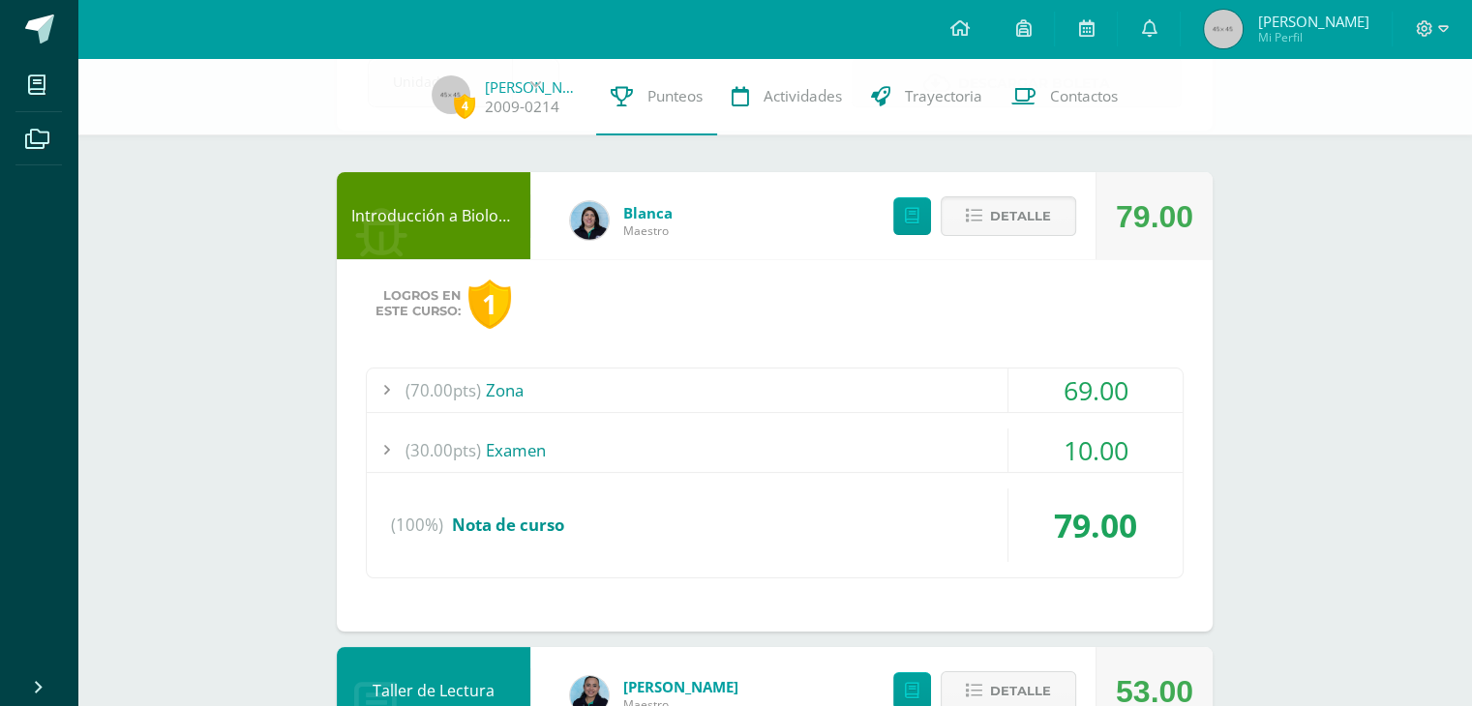
scroll to position [147, 0]
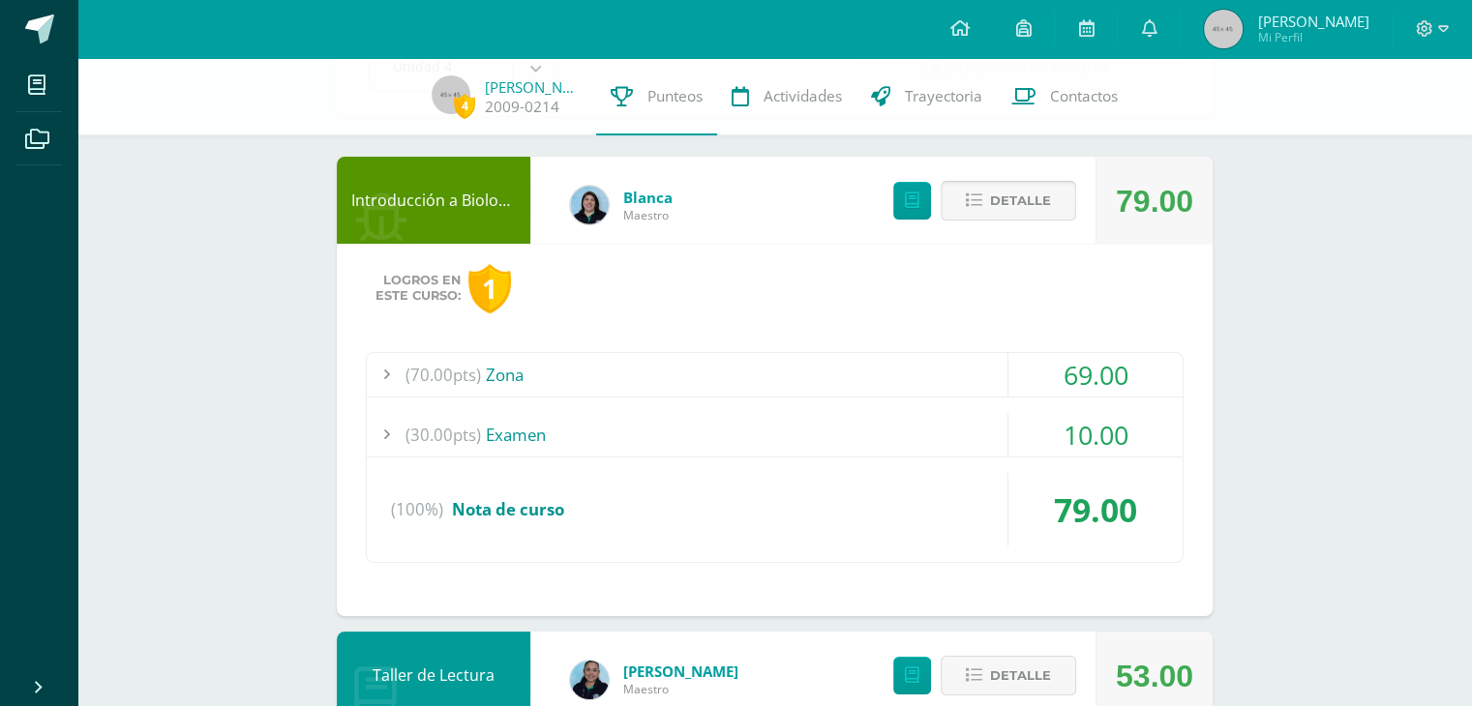
click at [1034, 187] on span "Detalle" at bounding box center [1020, 201] width 61 height 36
